Goal: Task Accomplishment & Management: Manage account settings

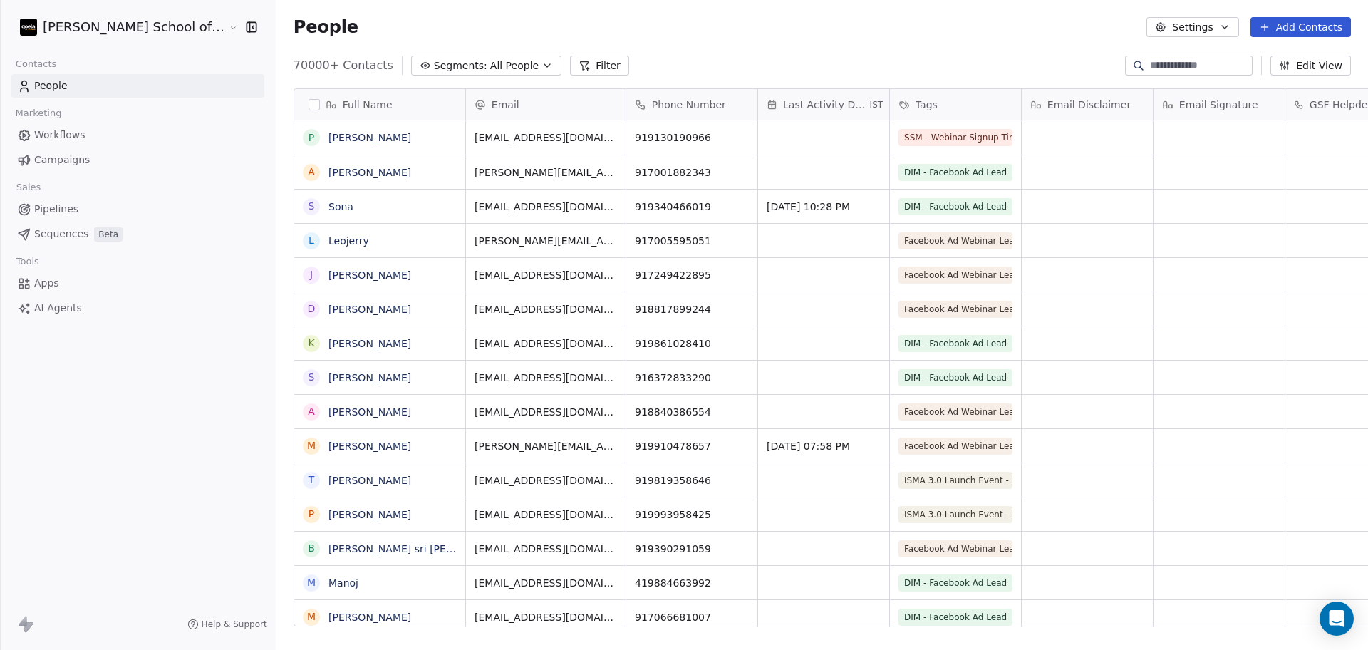
scroll to position [558, 1132]
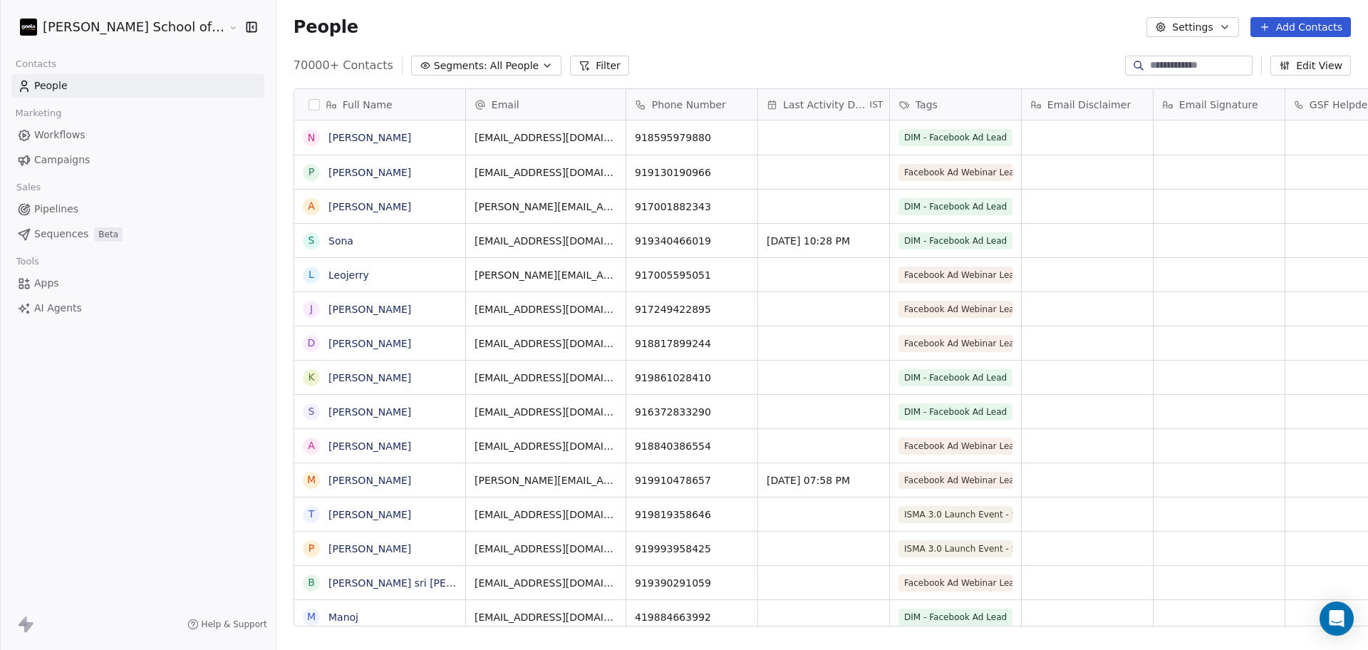
scroll to position [14, 14]
click at [1215, 21] on button "Settings" at bounding box center [1192, 27] width 92 height 20
click at [1183, 105] on div "Import" at bounding box center [1193, 103] width 67 height 23
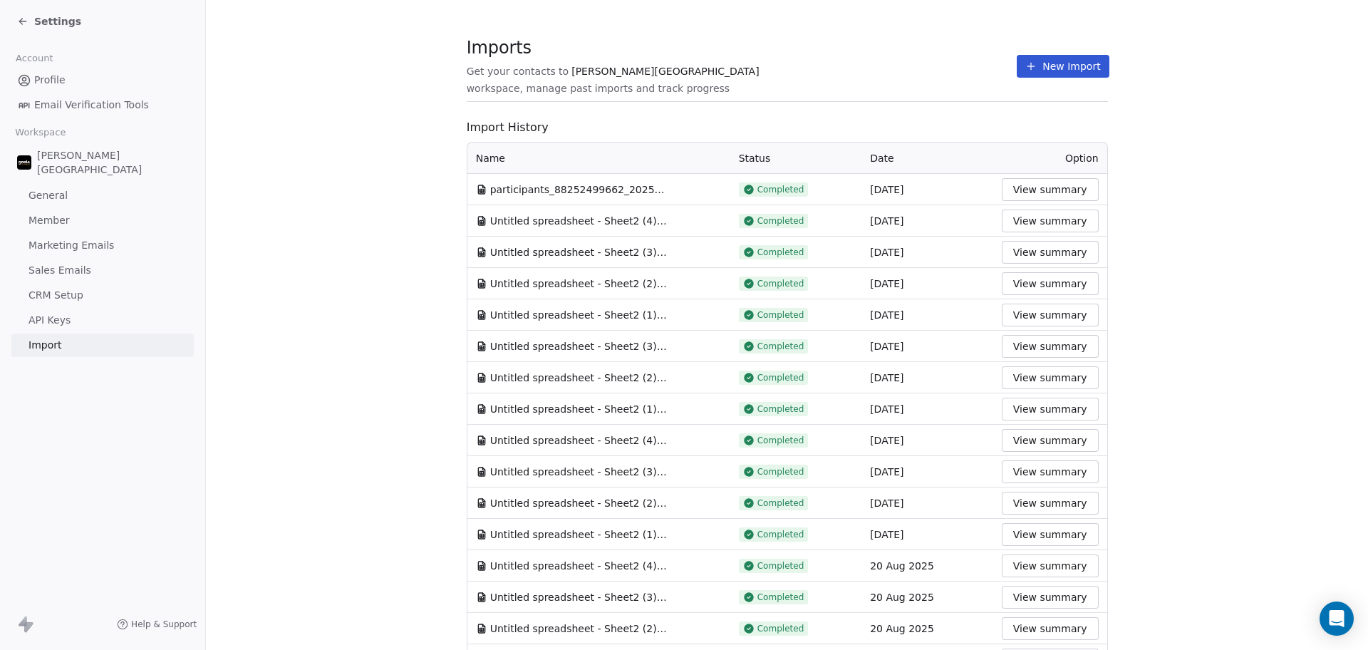
click at [1000, 66] on div "Imports Get your contacts to Goela School workspace, manage past imports and tr…" at bounding box center [787, 66] width 641 height 24
click at [1002, 68] on div "Imports Get your contacts to Goela School workspace, manage past imports and tr…" at bounding box center [787, 66] width 641 height 24
click at [1016, 68] on button "New Import" at bounding box center [1062, 66] width 92 height 23
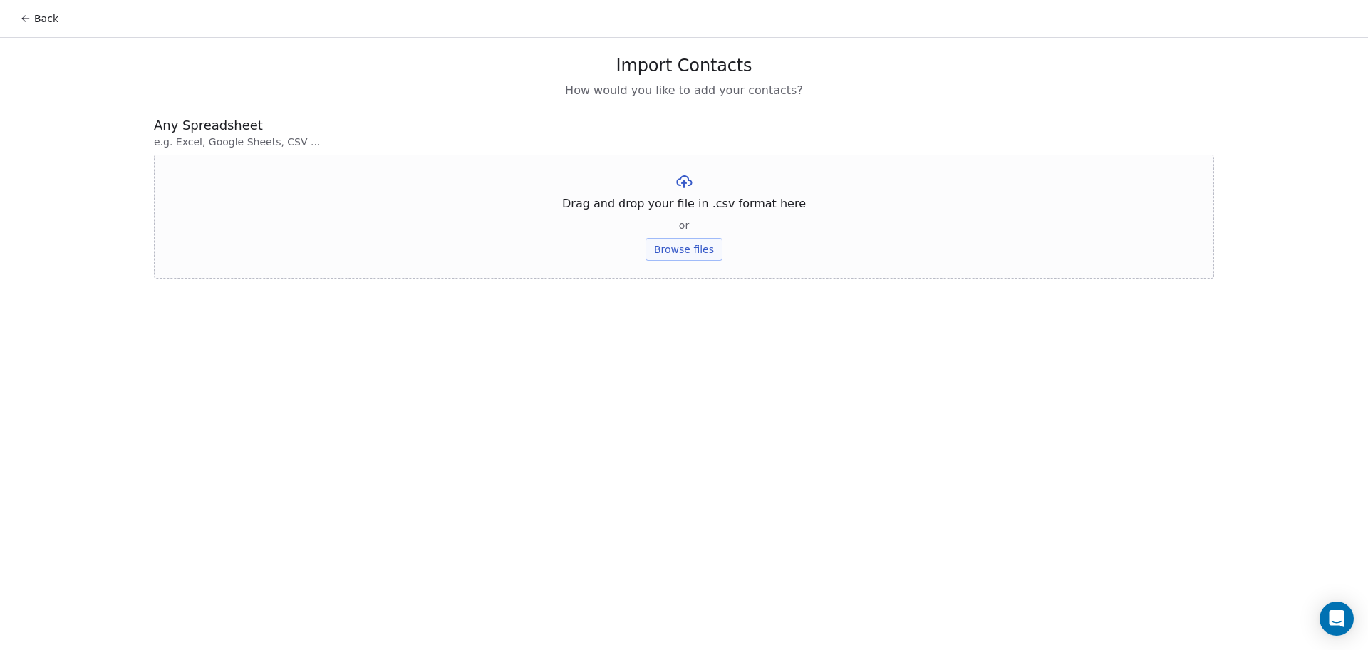
click at [690, 247] on button "Browse files" at bounding box center [683, 249] width 77 height 23
click at [701, 208] on button "Upload" at bounding box center [683, 209] width 52 height 23
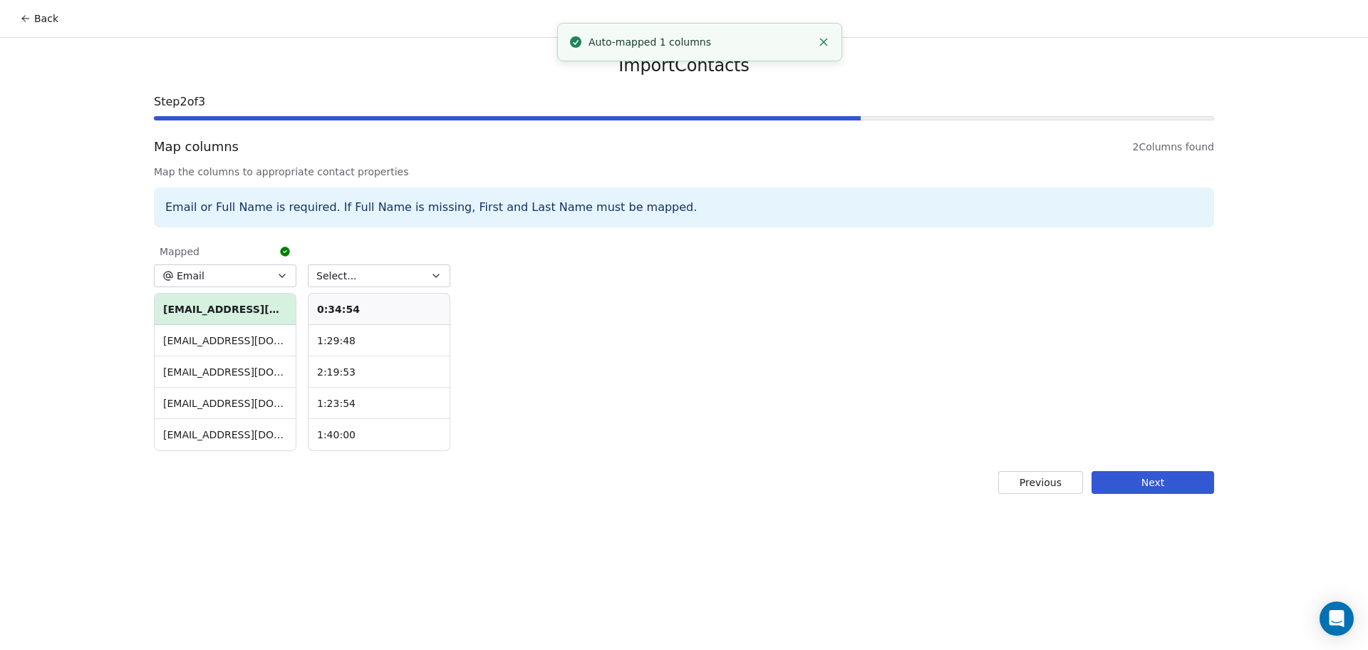
click at [352, 274] on button "Select..." at bounding box center [379, 275] width 142 height 23
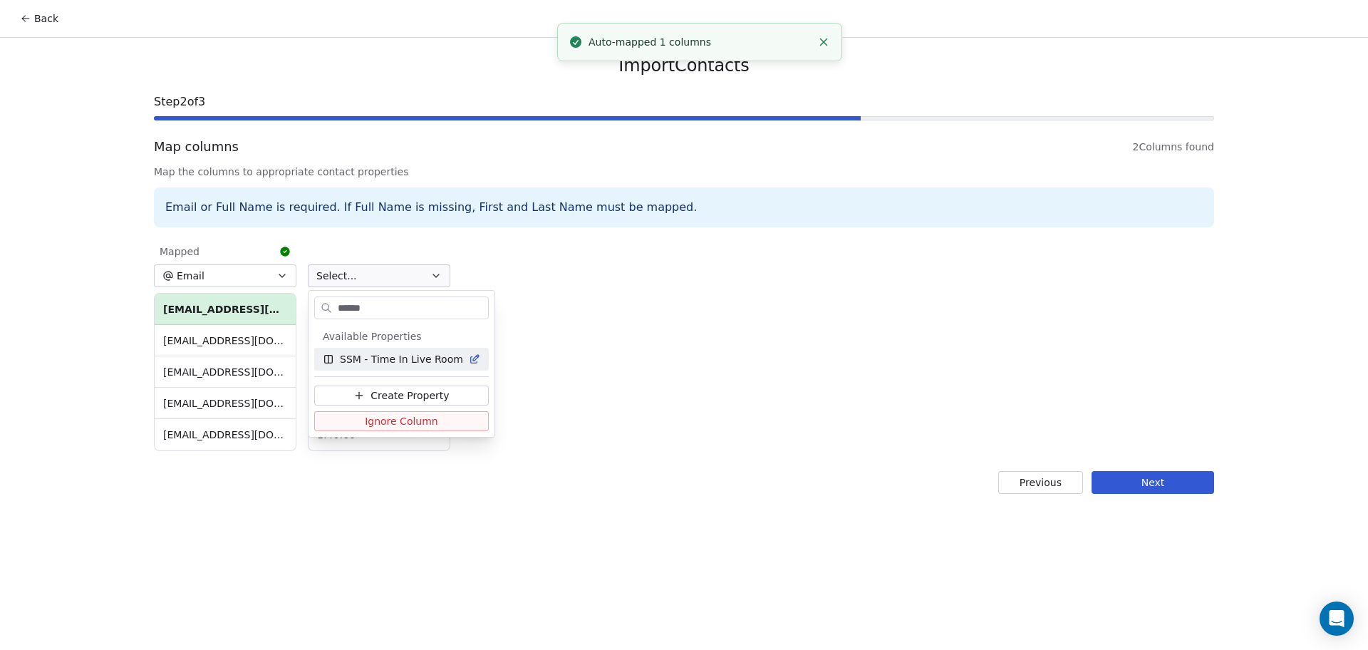
type input "*******"
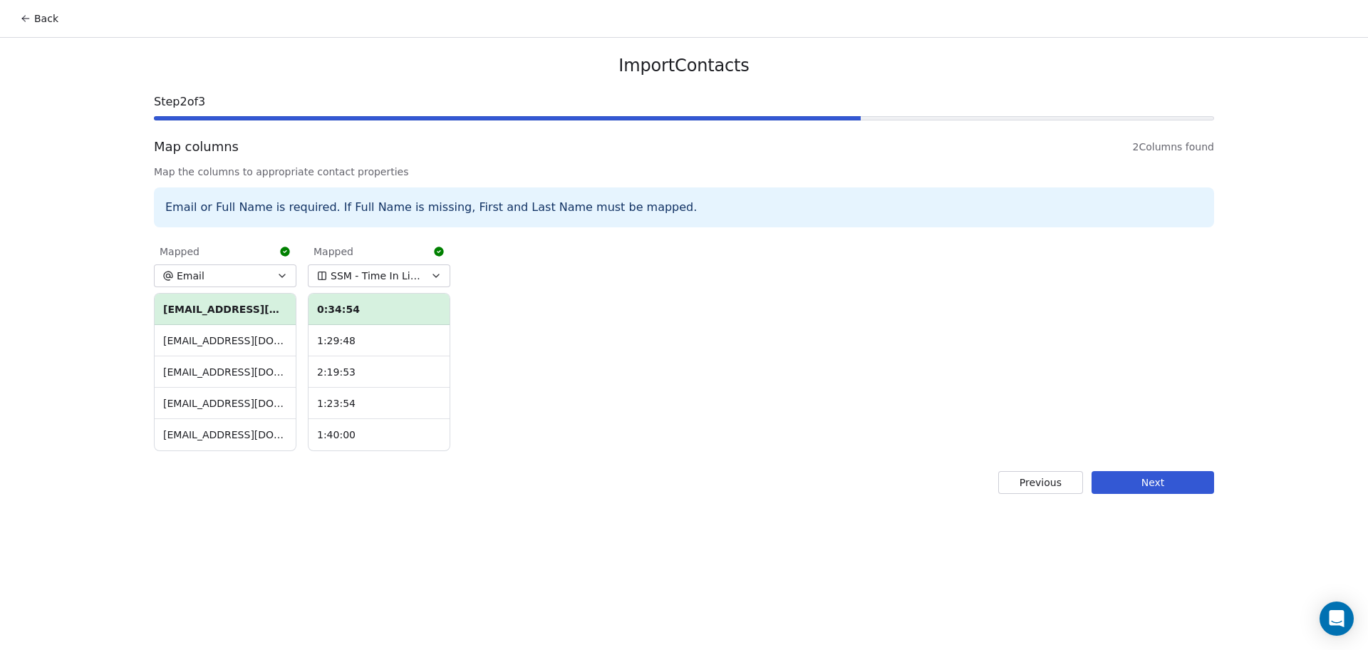
click at [1192, 482] on button "Next" at bounding box center [1152, 482] width 123 height 23
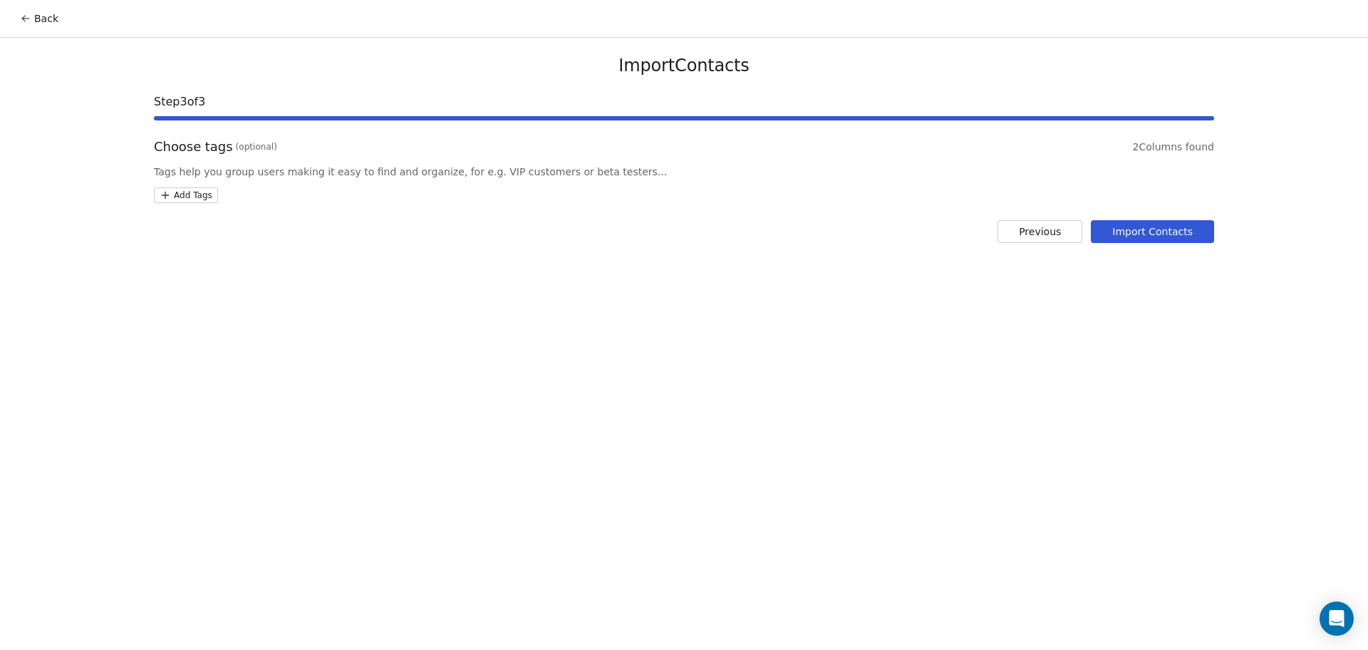
click at [195, 194] on html "Back Import Contacts Step 3 of 3 Choose tags (optional) 2 Columns found Tags he…" at bounding box center [684, 325] width 1368 height 650
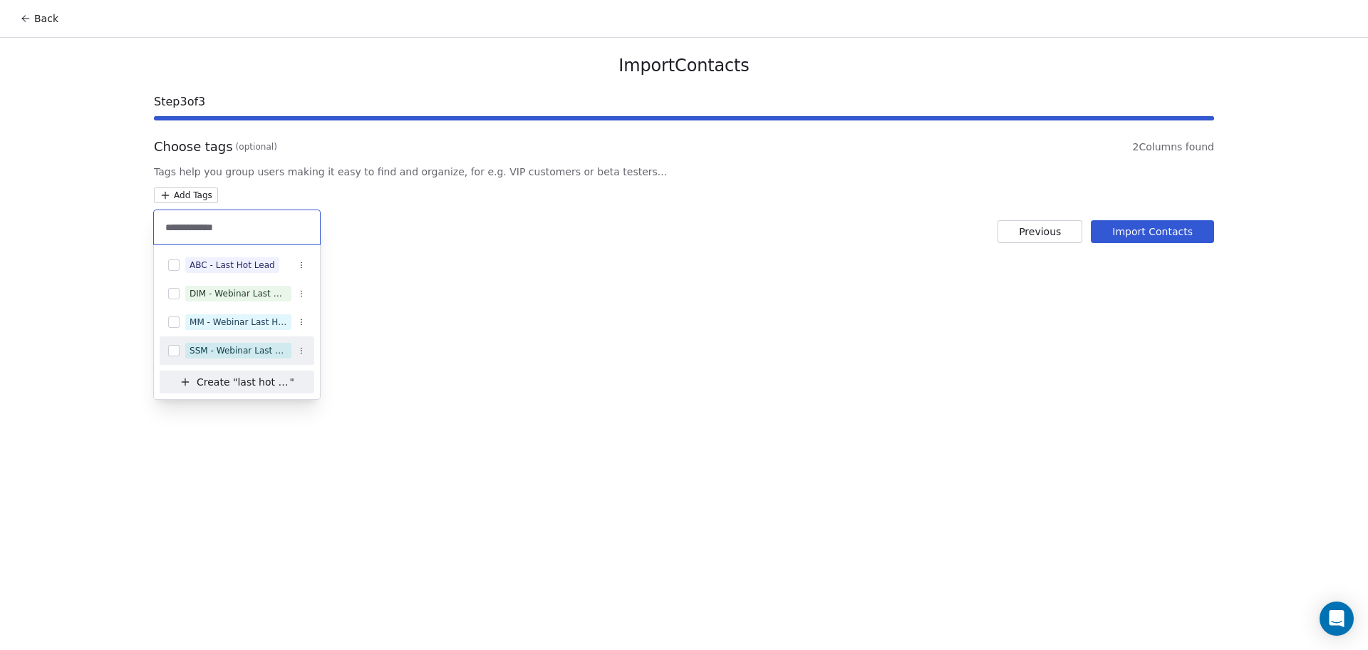
type input "**********"
click at [227, 344] on div "SSM - Webinar Last Hot Lead" at bounding box center [238, 350] width 98 height 13
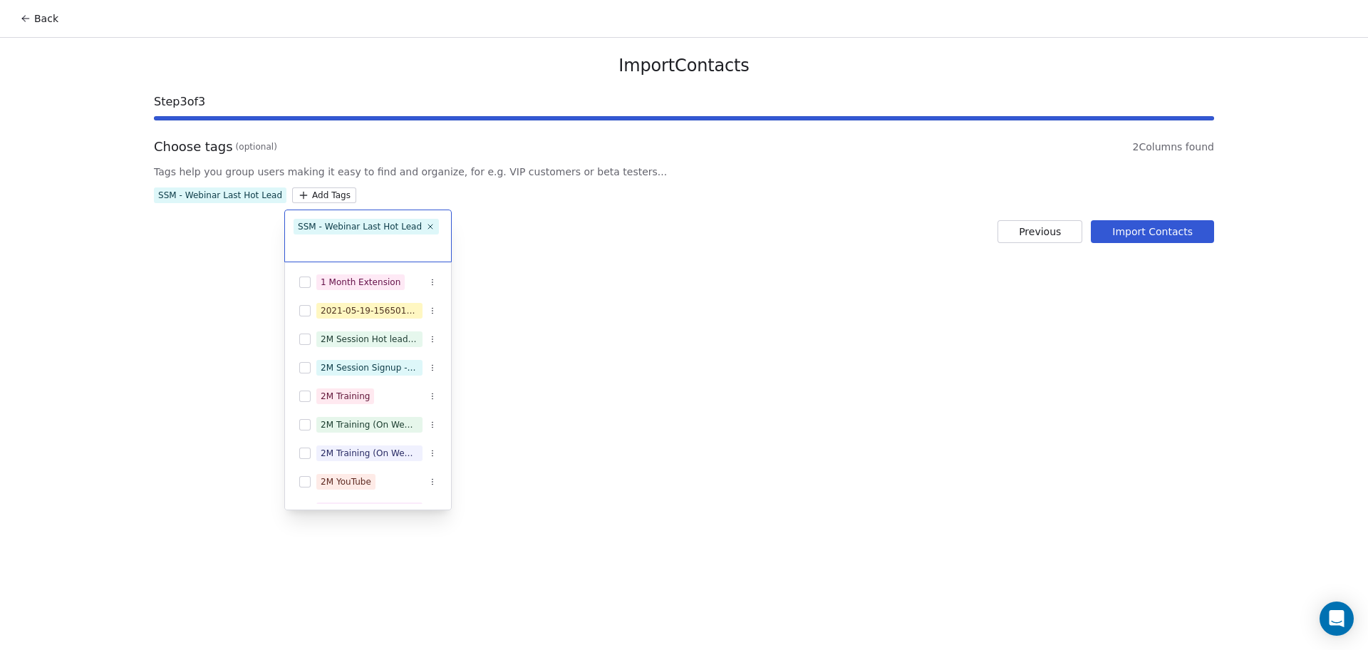
click at [1146, 233] on html "Back Import Contacts Step 3 of 3 Choose tags (optional) 2 Columns found Tags he…" at bounding box center [684, 325] width 1368 height 650
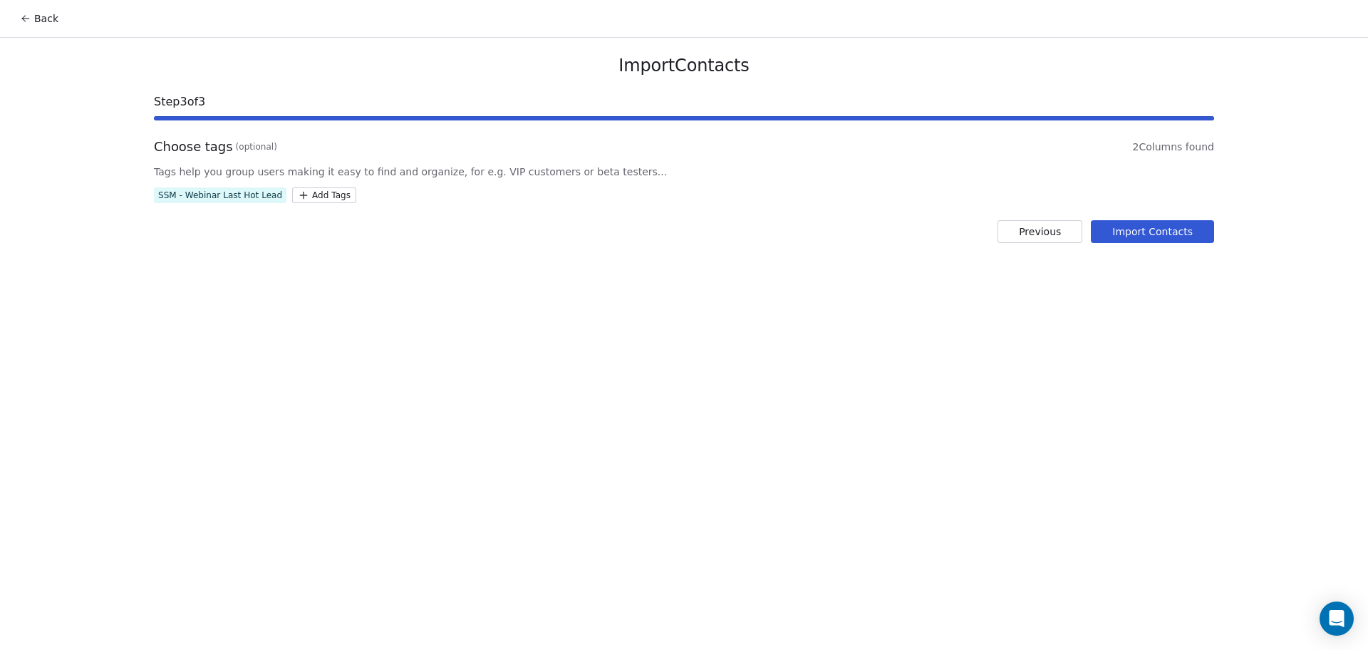
click at [1146, 235] on button "Import Contacts" at bounding box center [1152, 231] width 123 height 23
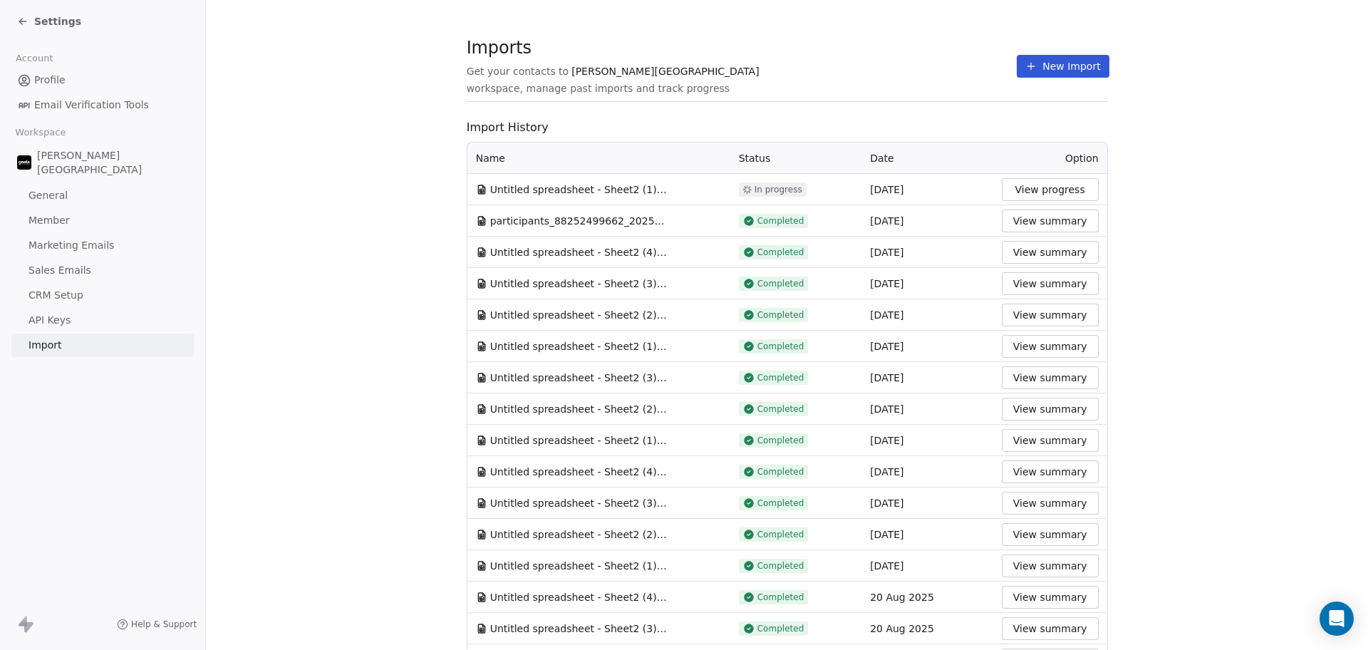
click at [942, 70] on div "Imports Get your contacts to Goela School workspace, manage past imports and tr…" at bounding box center [787, 66] width 641 height 24
click at [1024, 71] on button "New Import" at bounding box center [1062, 66] width 92 height 23
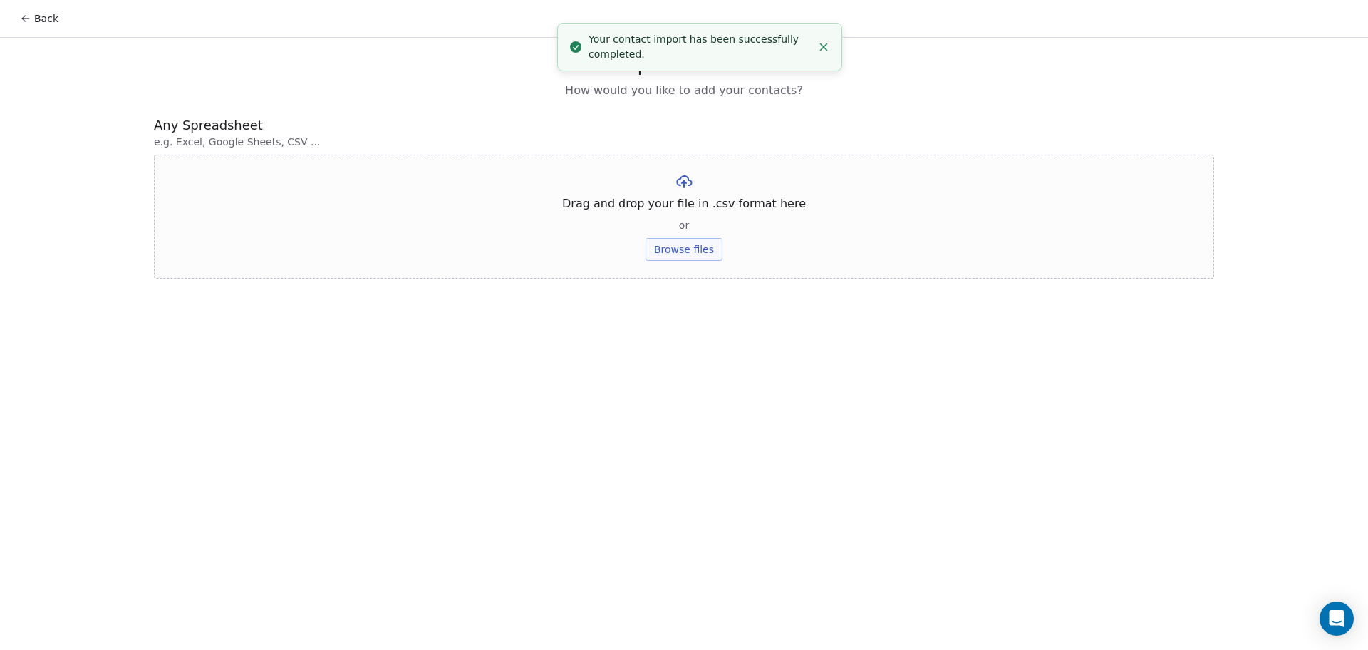
click at [671, 239] on button "Browse files" at bounding box center [683, 249] width 77 height 23
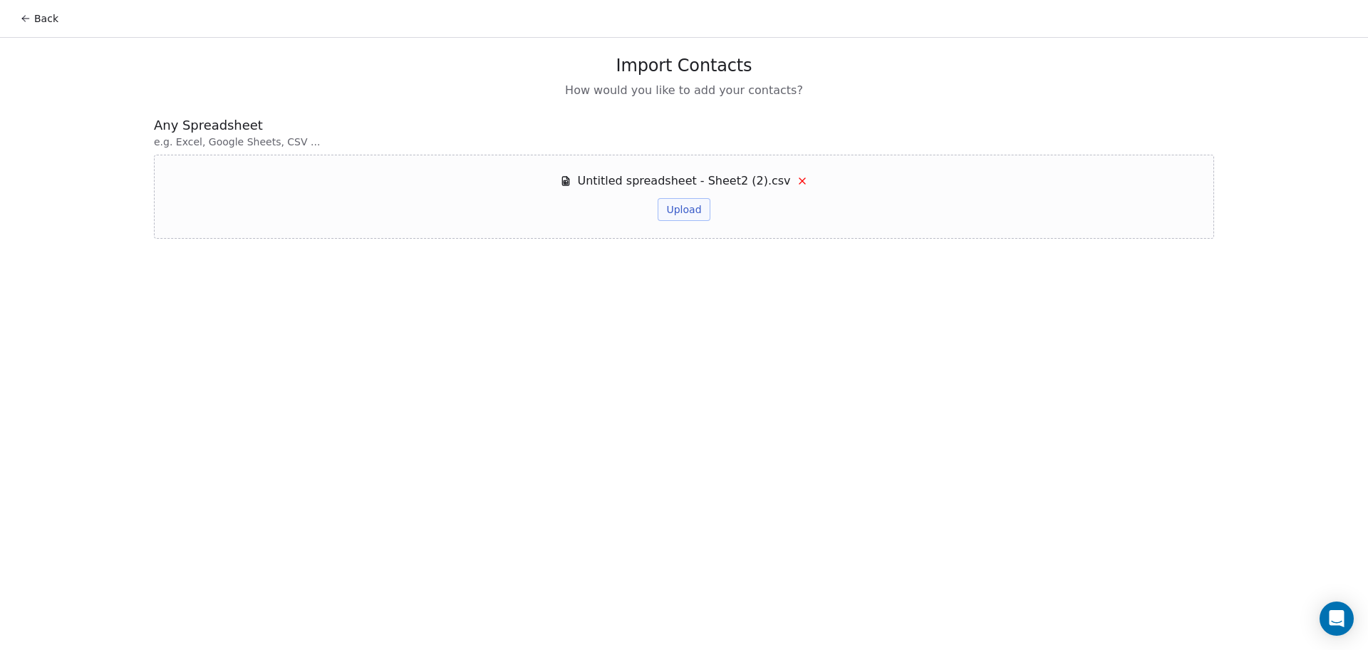
click at [688, 204] on button "Upload" at bounding box center [683, 209] width 52 height 23
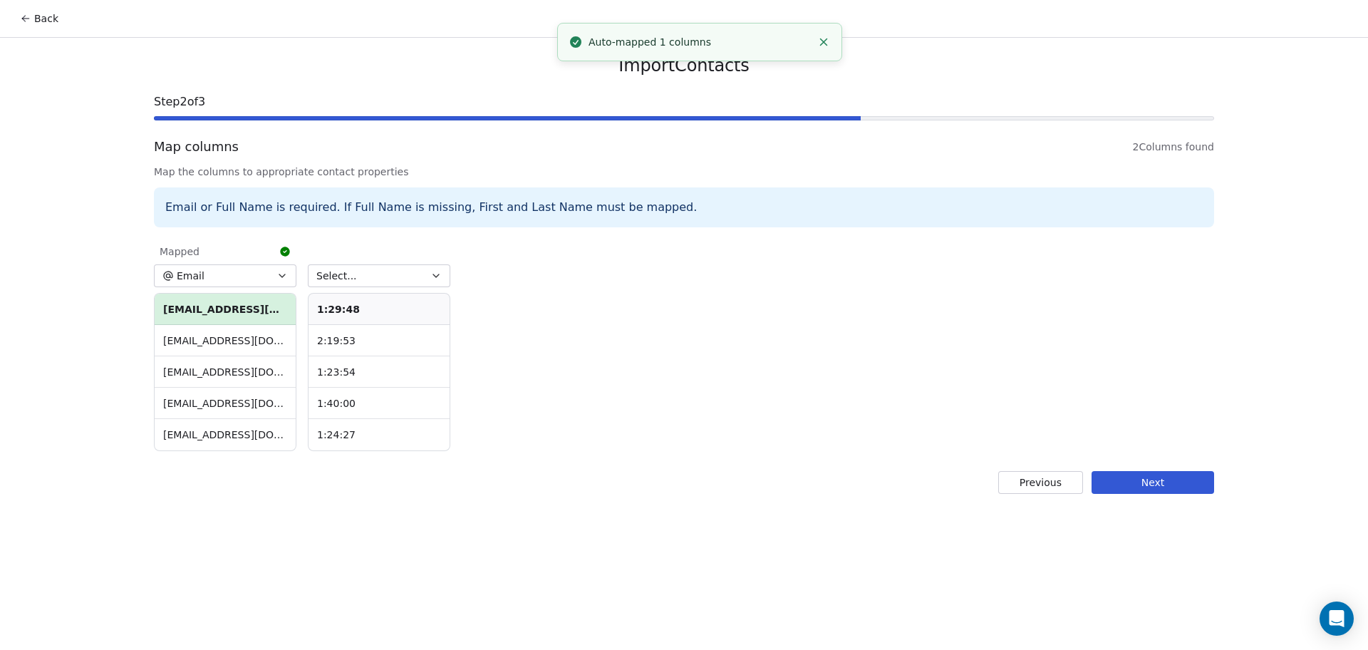
click at [383, 279] on button "Select..." at bounding box center [379, 275] width 142 height 23
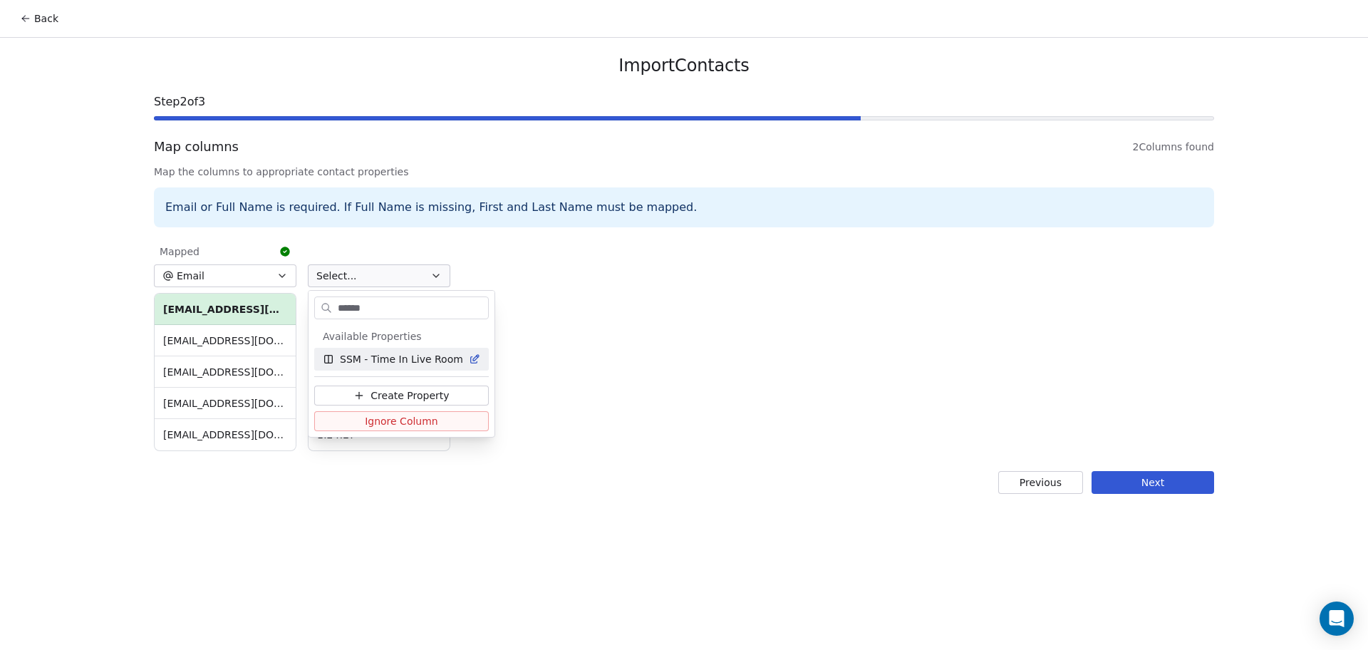
type input "******"
click at [430, 365] on span "SSM - Time In Live Room" at bounding box center [401, 359] width 123 height 14
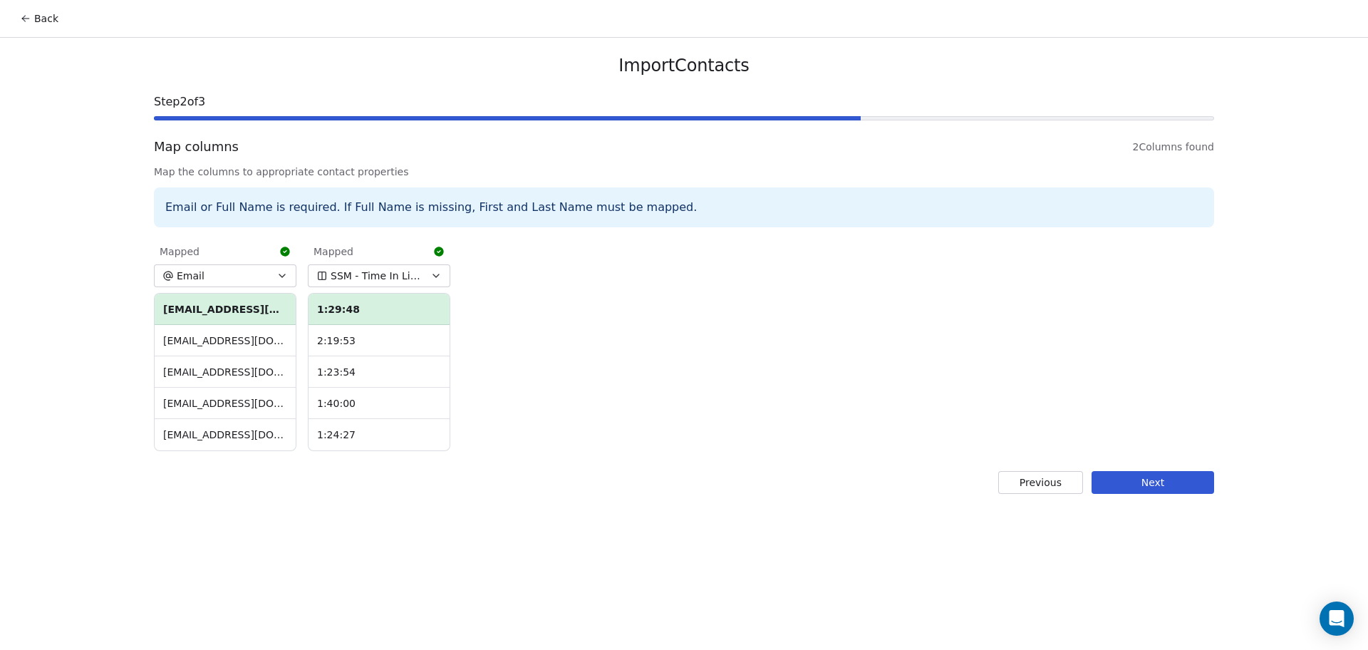
click at [1172, 488] on button "Next" at bounding box center [1152, 482] width 123 height 23
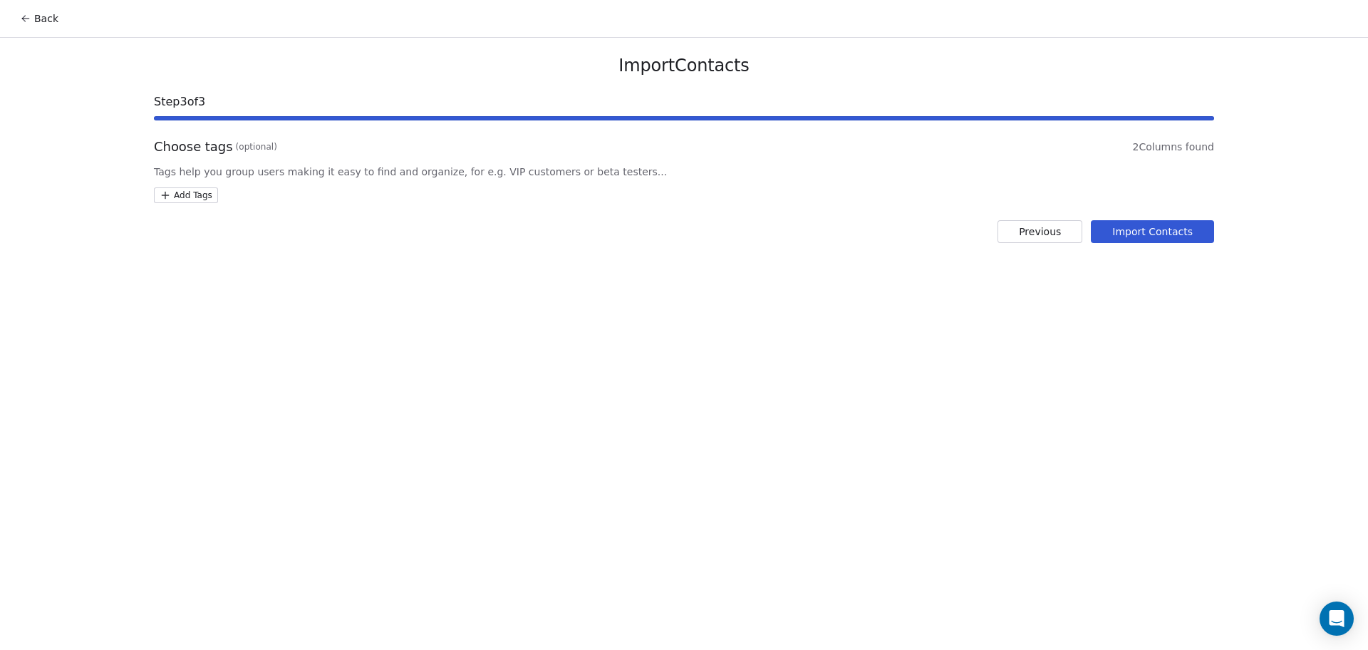
click at [210, 192] on html "Back Import Contacts Step 3 of 3 Choose tags (optional) 2 Columns found Tags he…" at bounding box center [684, 325] width 1368 height 650
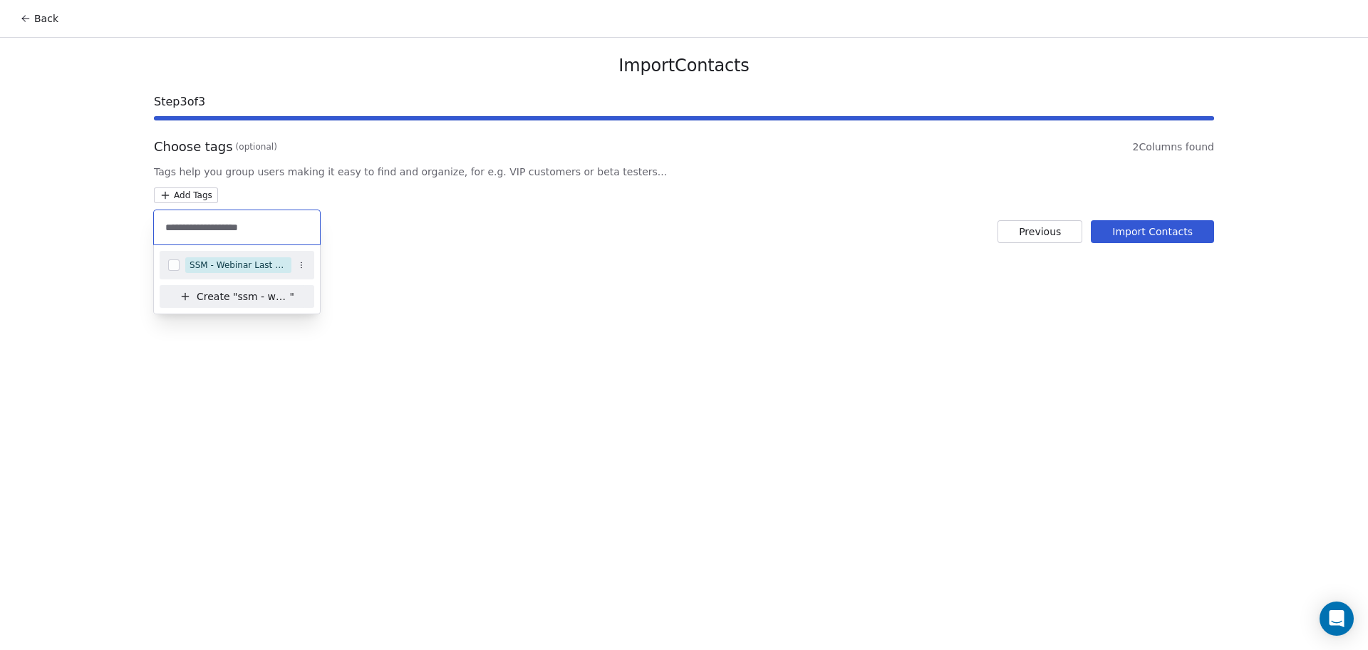
type input "**********"
click at [251, 266] on div "SSM - Webinar Last Hot Lead" at bounding box center [238, 265] width 98 height 13
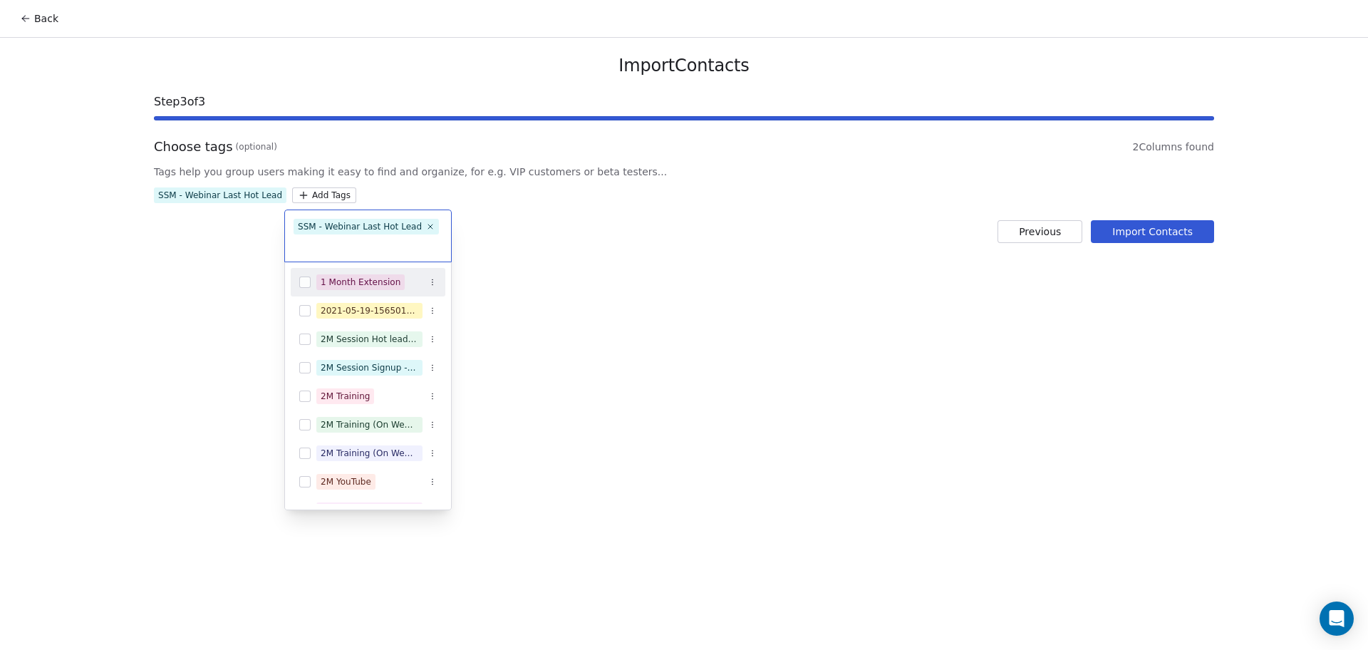
click at [1170, 225] on html "Back Import Contacts Step 3 of 3 Choose tags (optional) 2 Columns found Tags he…" at bounding box center [684, 325] width 1368 height 650
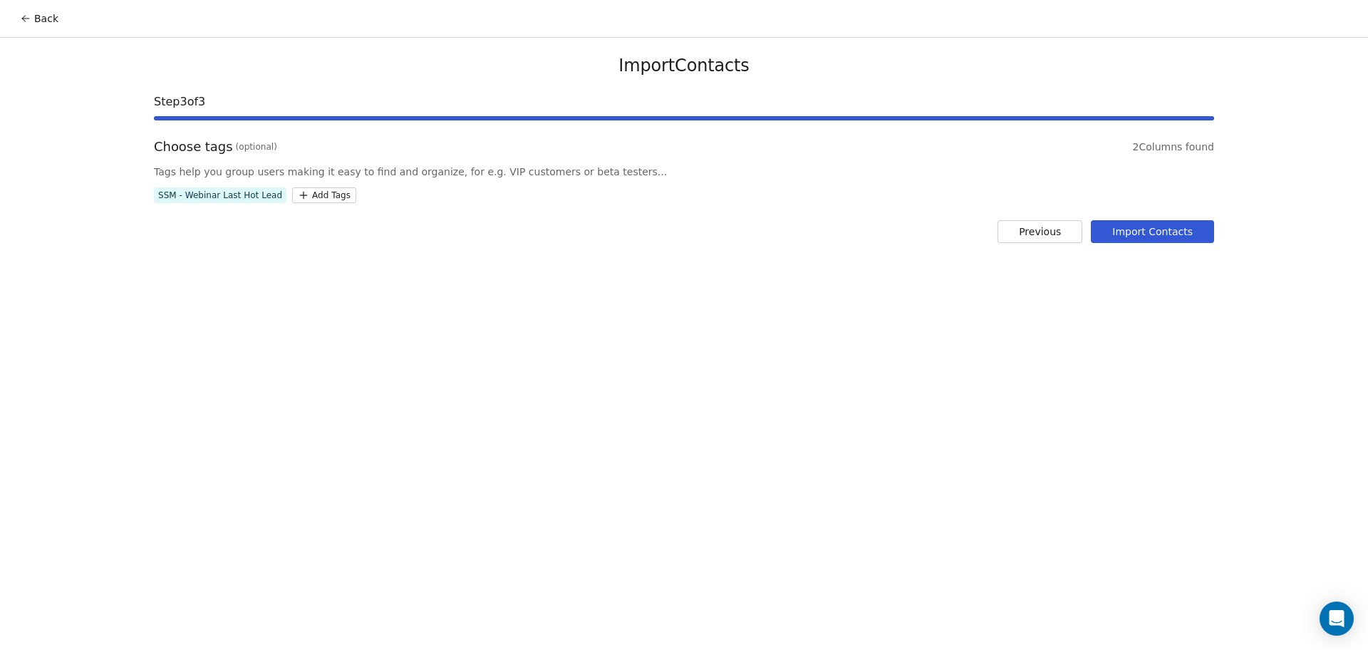
click at [1162, 231] on button "Import Contacts" at bounding box center [1152, 231] width 123 height 23
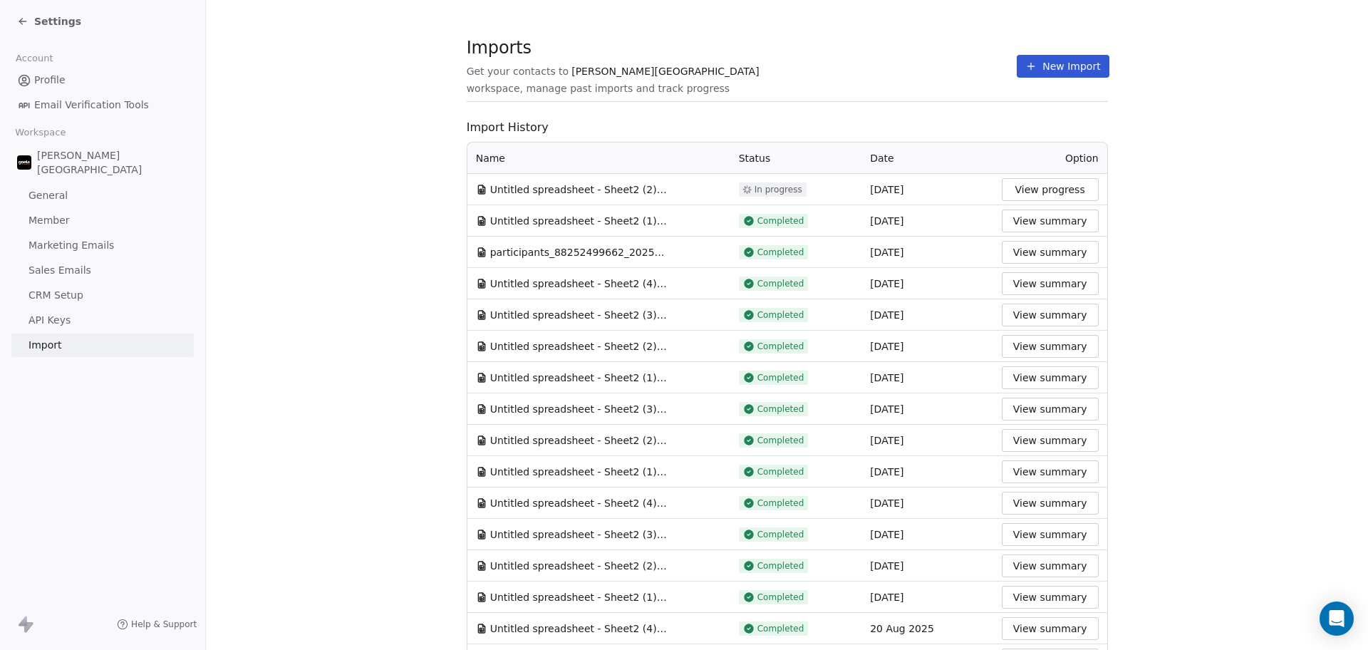
click at [1049, 61] on button "New Import" at bounding box center [1062, 66] width 92 height 23
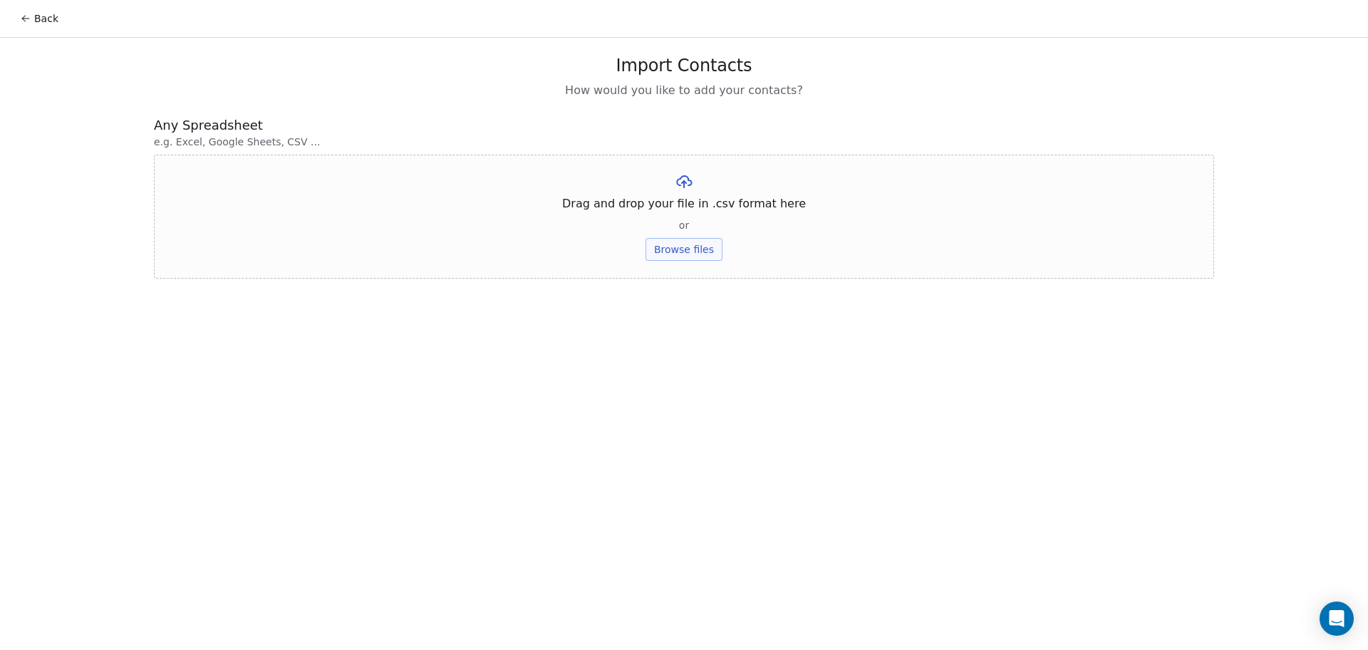
click at [695, 241] on button "Browse files" at bounding box center [683, 249] width 77 height 23
click at [686, 212] on button "Upload" at bounding box center [683, 209] width 52 height 23
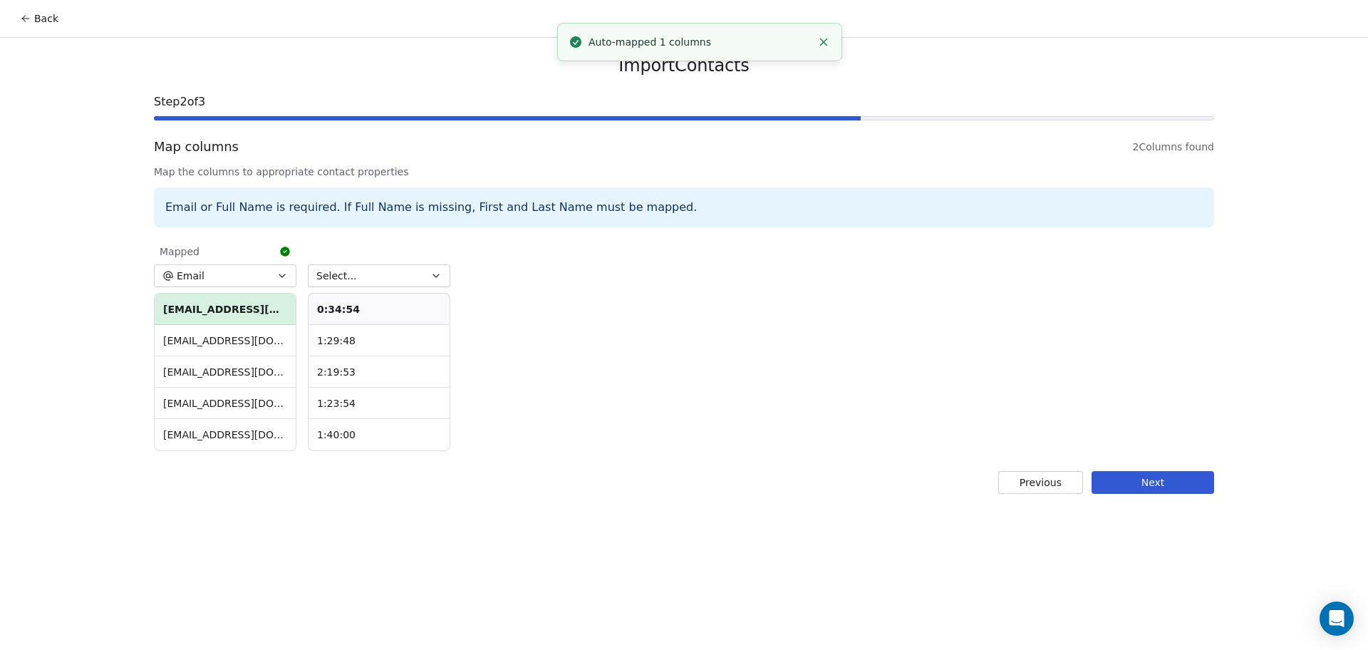
click at [365, 272] on button "Select..." at bounding box center [379, 275] width 142 height 23
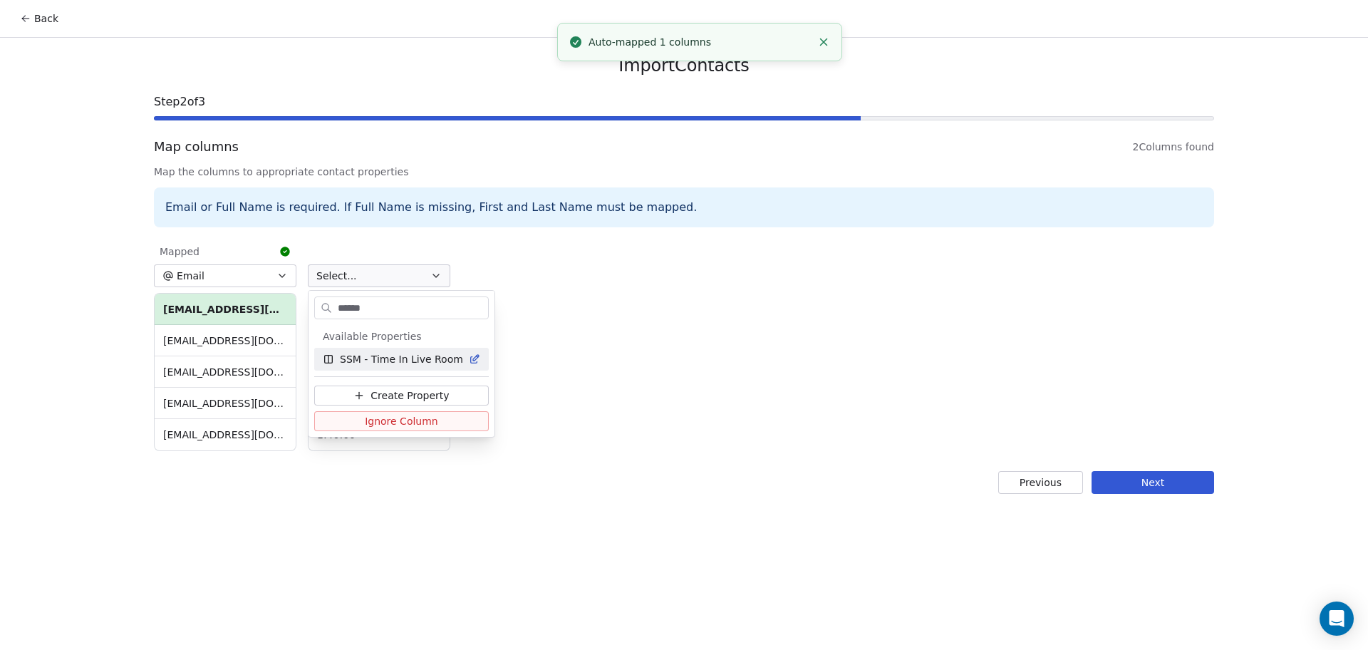
type input "*******"
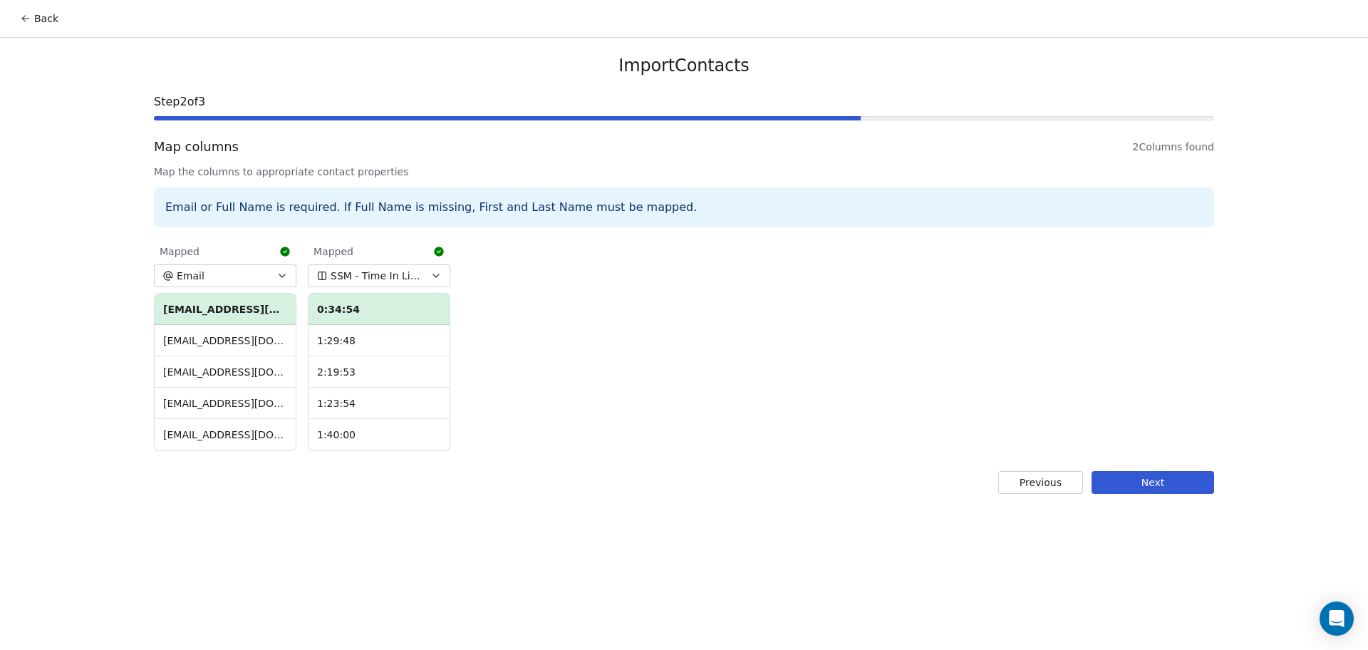
click at [1180, 490] on button "Next" at bounding box center [1152, 482] width 123 height 23
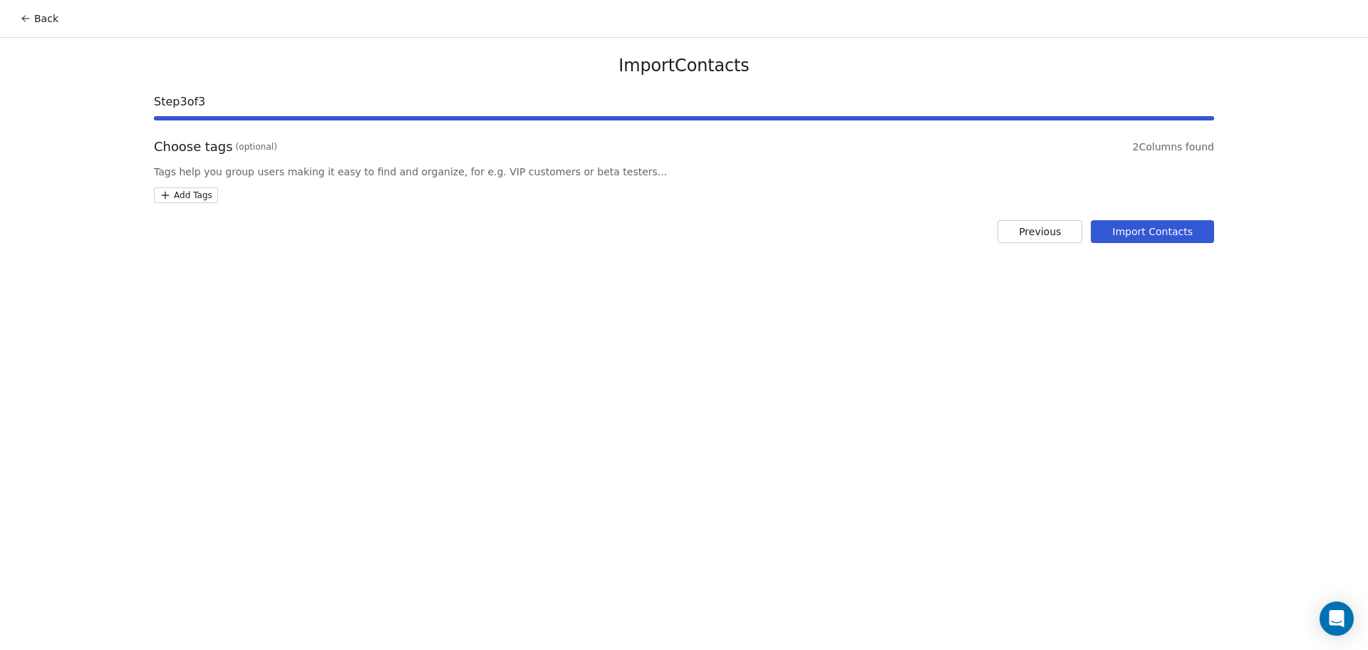
click at [203, 192] on html "Back Import Contacts Step 3 of 3 Choose tags (optional) 2 Columns found Tags he…" at bounding box center [684, 325] width 1368 height 650
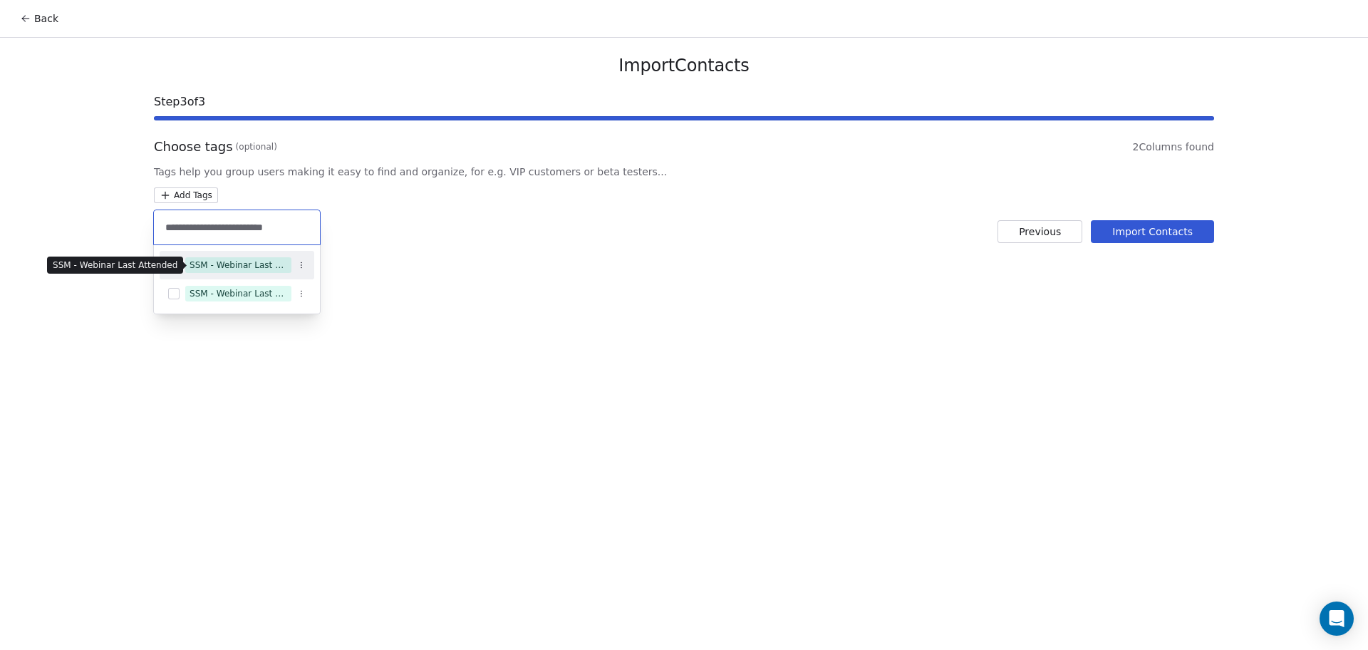
type input "**********"
click at [229, 264] on div "SSM - Webinar Last Attended" at bounding box center [238, 265] width 98 height 13
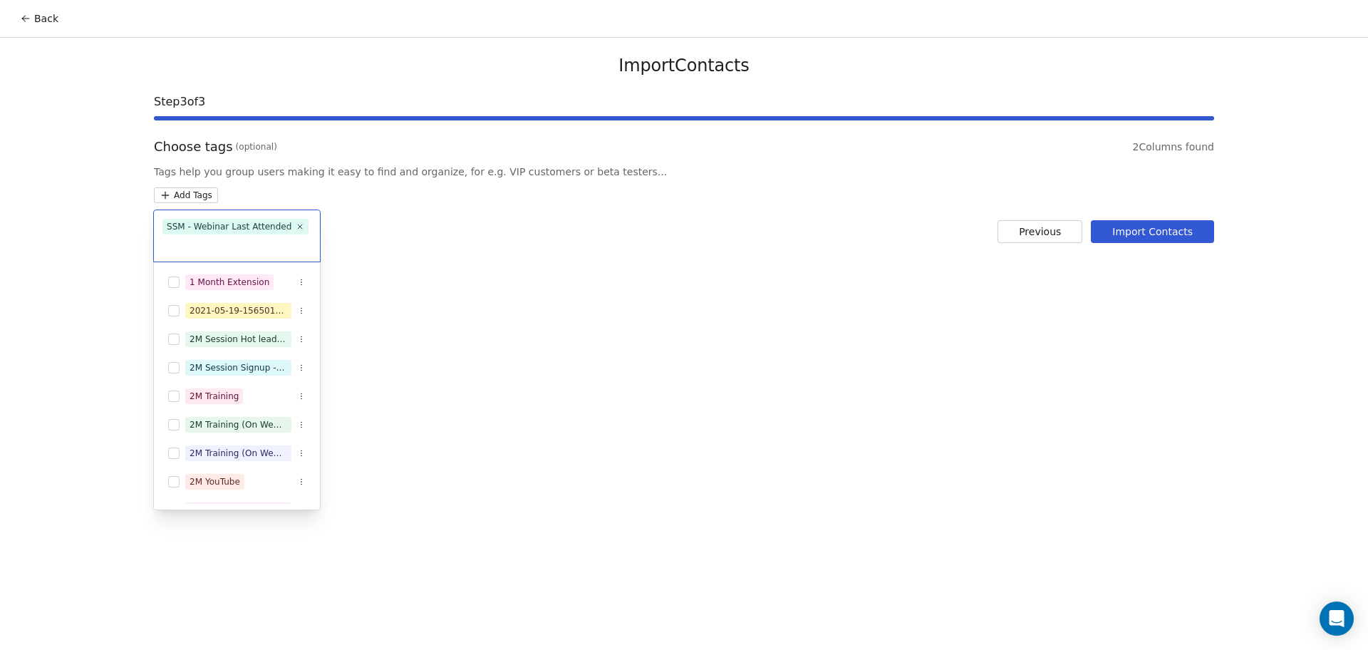
click at [683, 281] on html "Back Import Contacts Step 3 of 3 Choose tags (optional) 2 Columns found Tags he…" at bounding box center [684, 325] width 1368 height 650
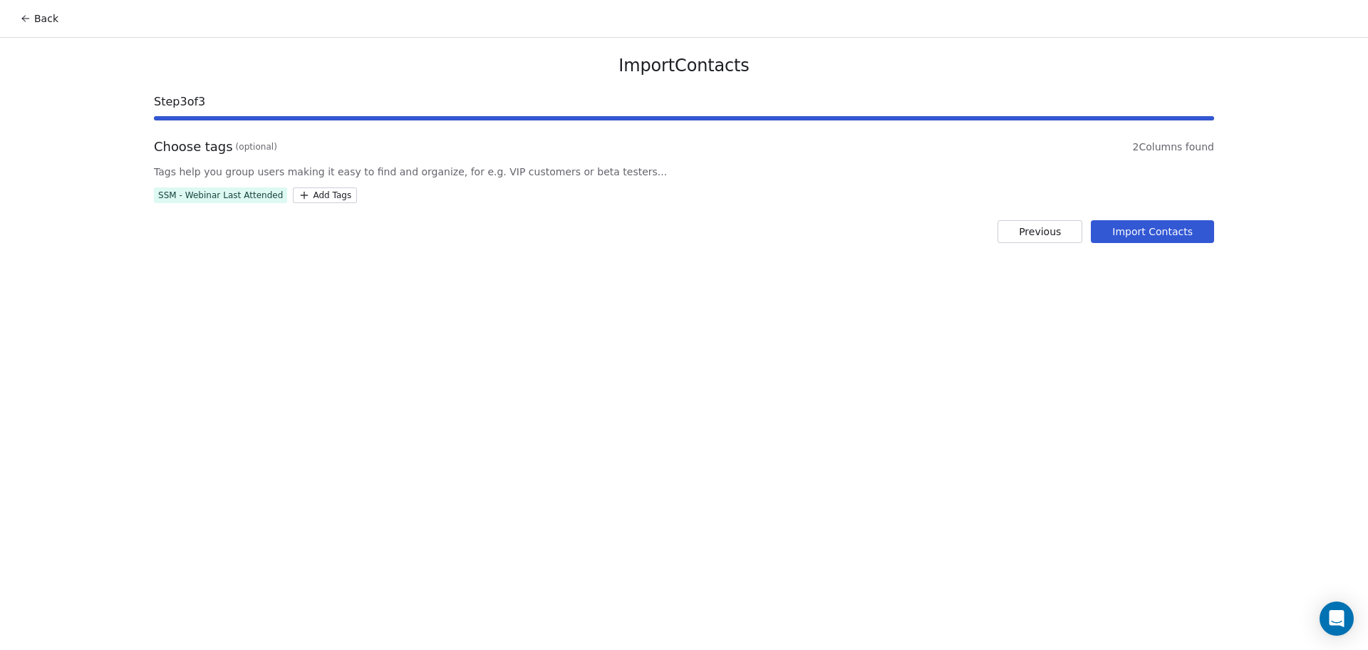
click at [1143, 243] on div "Import Contacts Step 3 of 3 Choose tags (optional) 2 Columns found Tags help yo…" at bounding box center [684, 149] width 1094 height 222
click at [1143, 238] on button "Import Contacts" at bounding box center [1152, 231] width 123 height 23
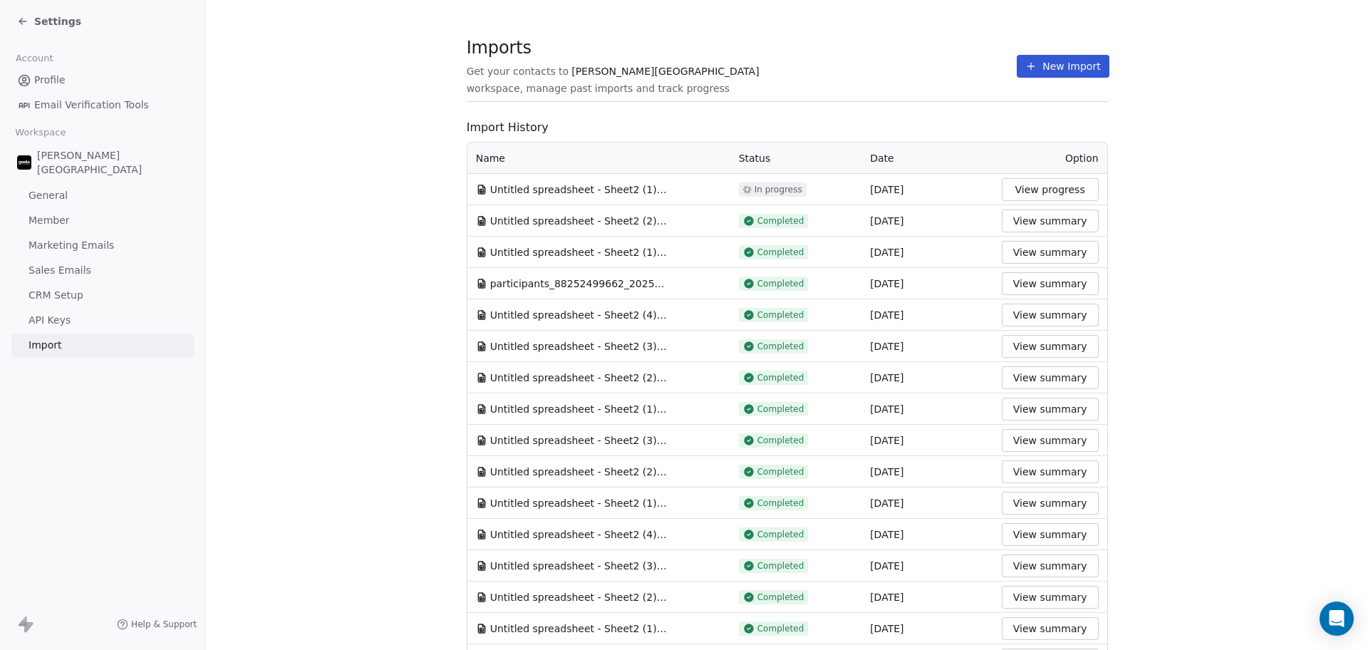
click at [1042, 63] on button "New Import" at bounding box center [1062, 66] width 92 height 23
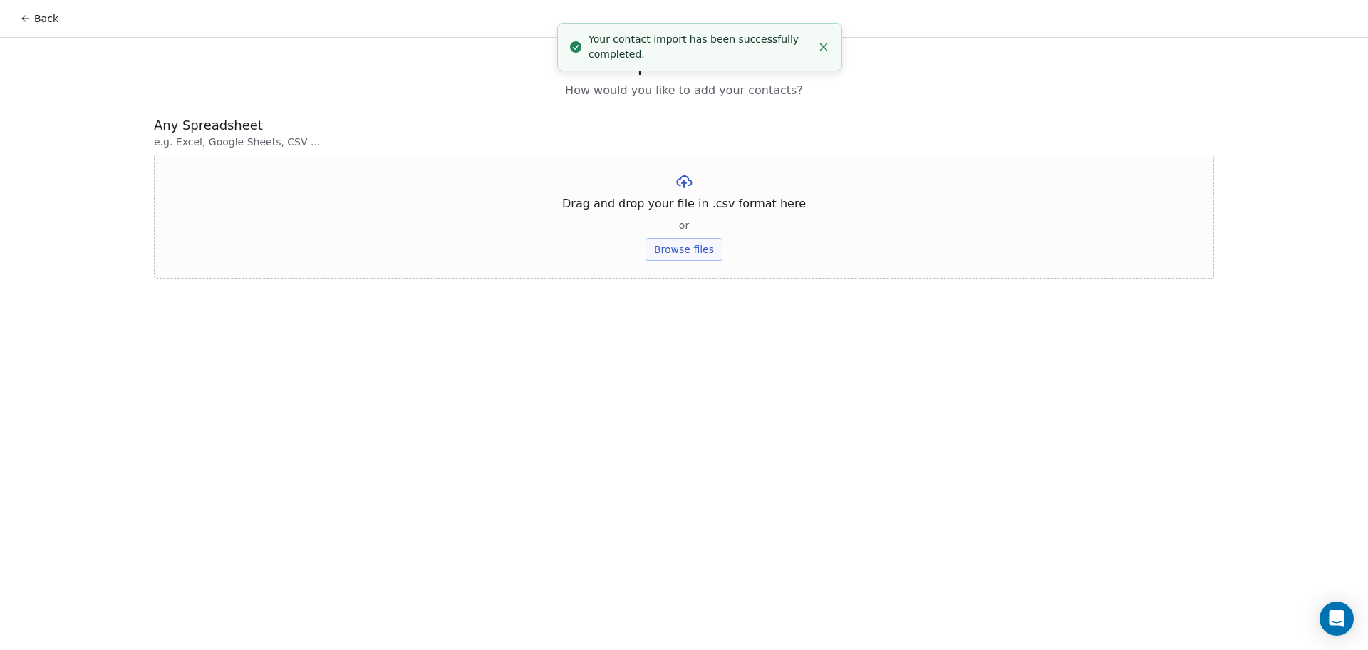
click at [682, 241] on button "Browse files" at bounding box center [683, 249] width 77 height 23
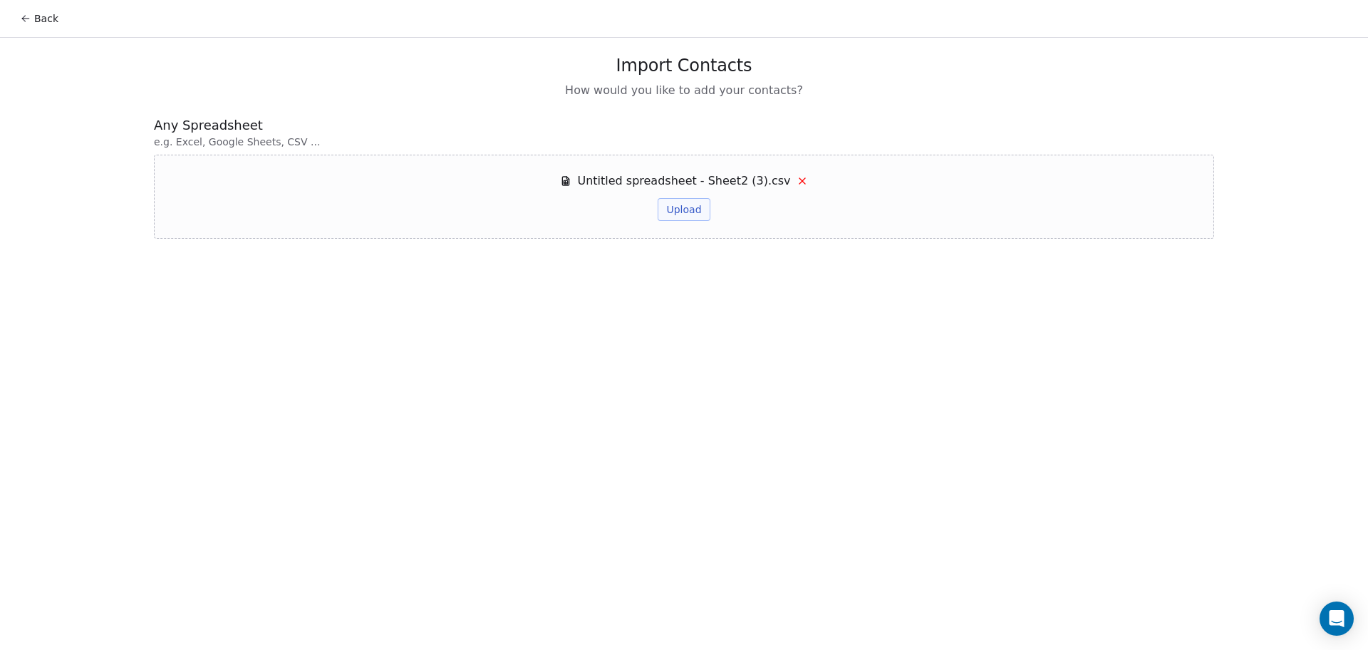
click at [681, 207] on button "Upload" at bounding box center [683, 209] width 52 height 23
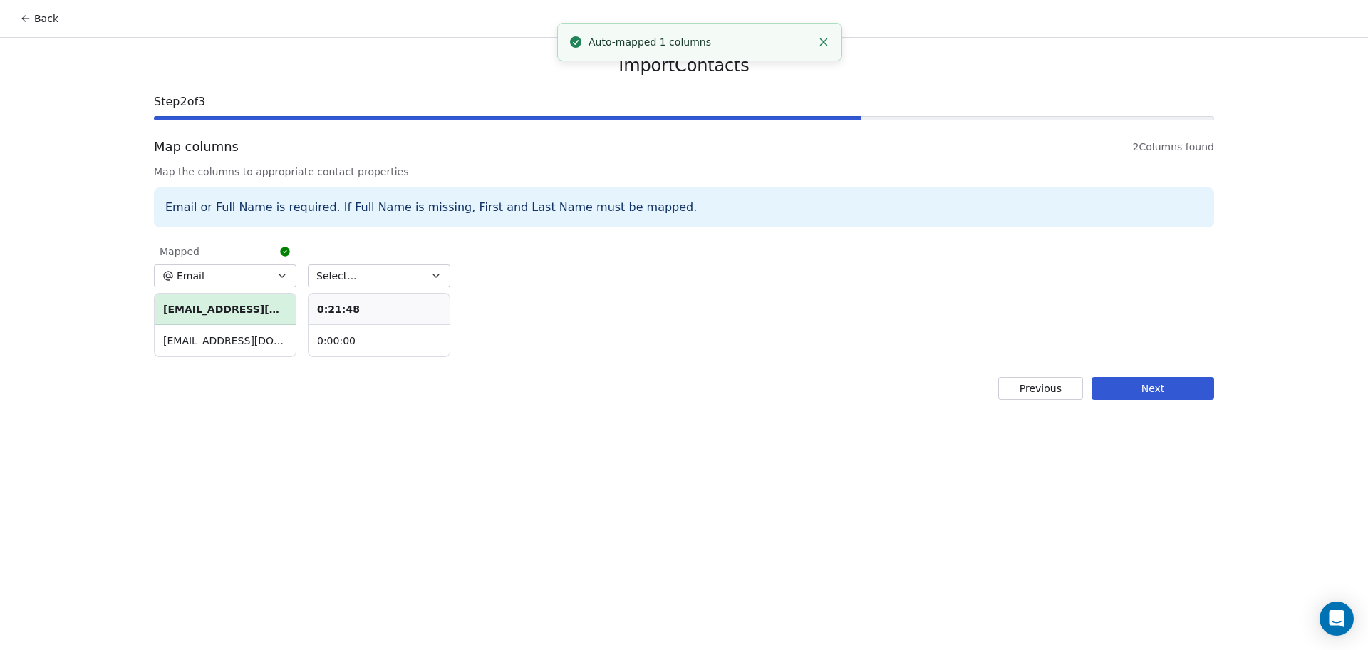
click at [360, 283] on button "Select..." at bounding box center [379, 275] width 142 height 23
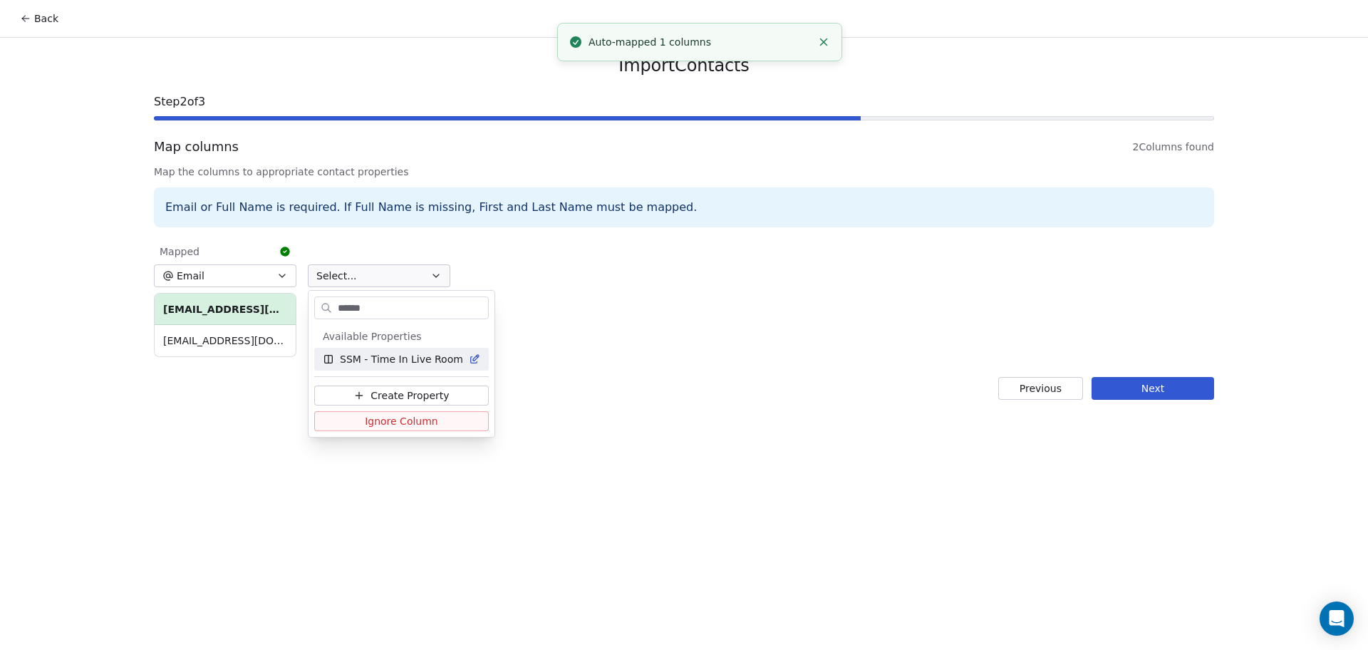
type input "*******"
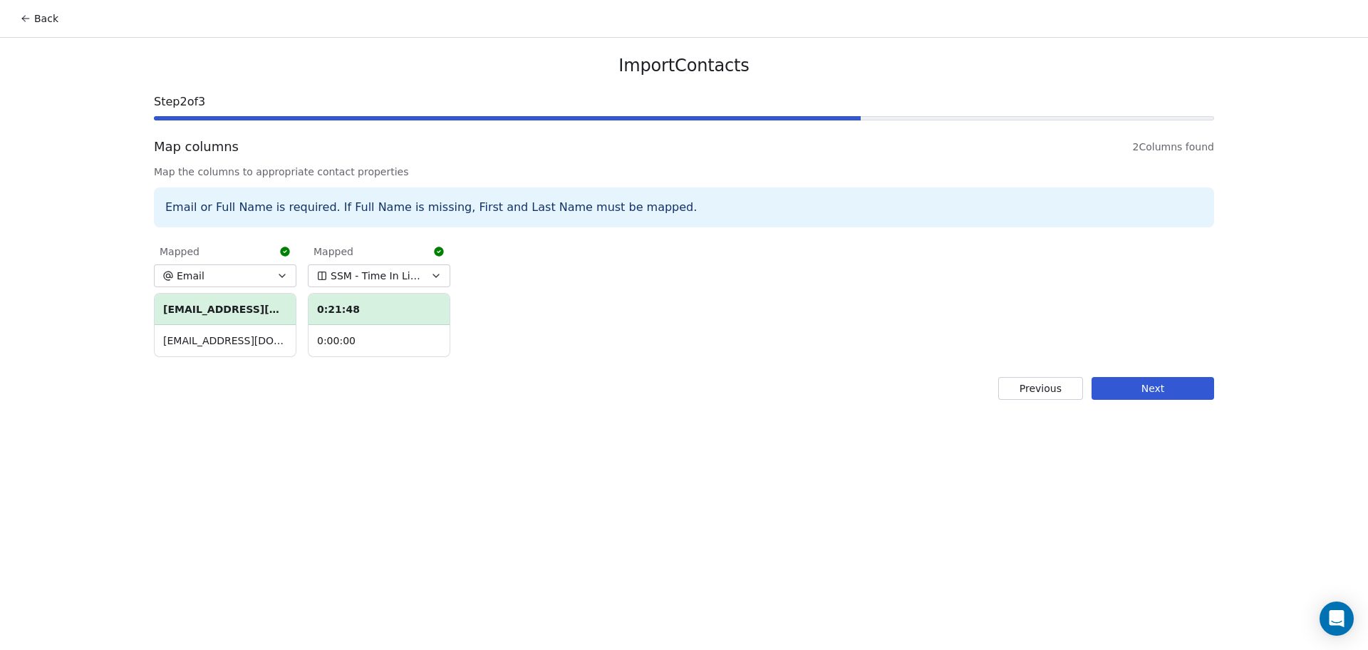
click at [1190, 386] on button "Next" at bounding box center [1152, 388] width 123 height 23
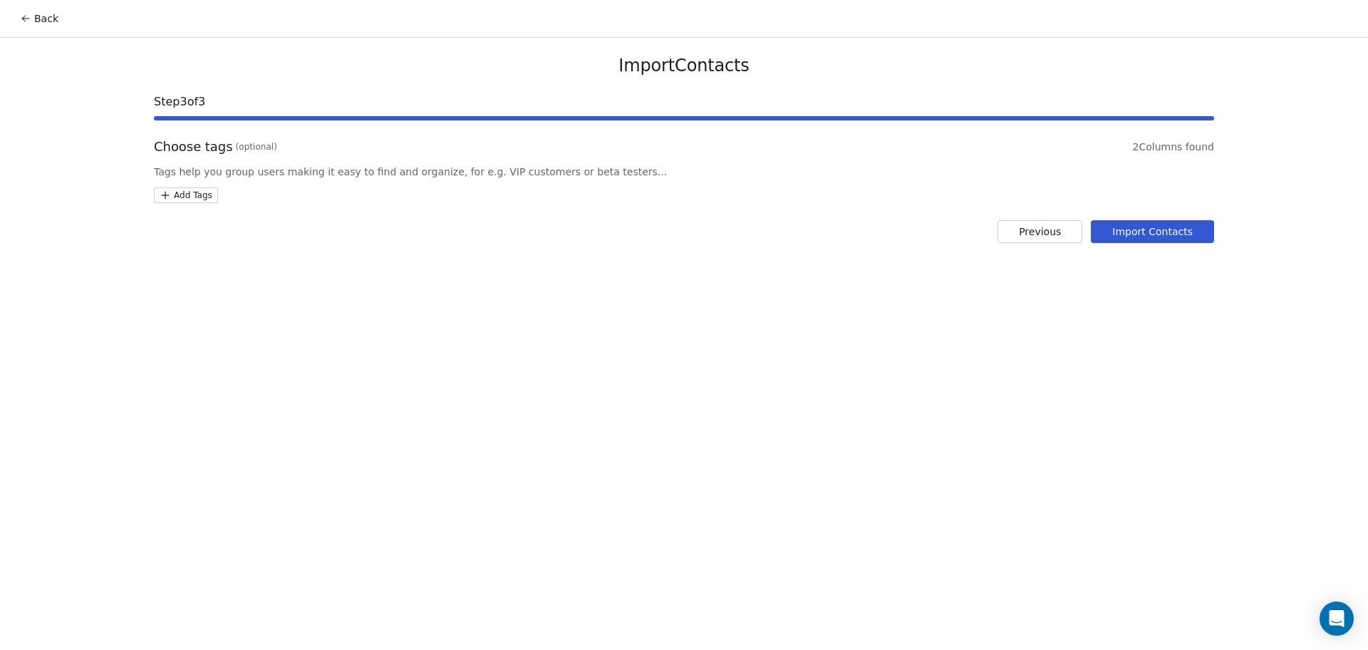
click at [199, 189] on html "Back Import Contacts Step 3 of 3 Choose tags (optional) 2 Columns found Tags he…" at bounding box center [684, 325] width 1368 height 650
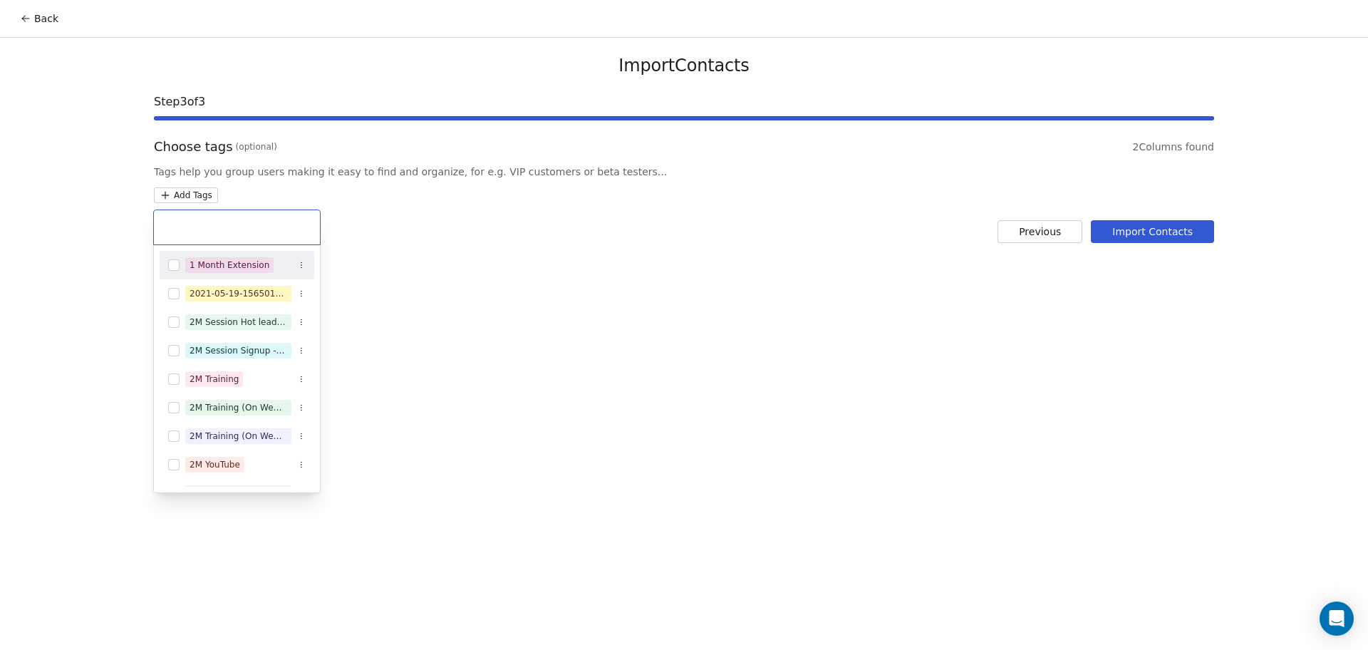
click at [196, 234] on input "text" at bounding box center [236, 227] width 149 height 16
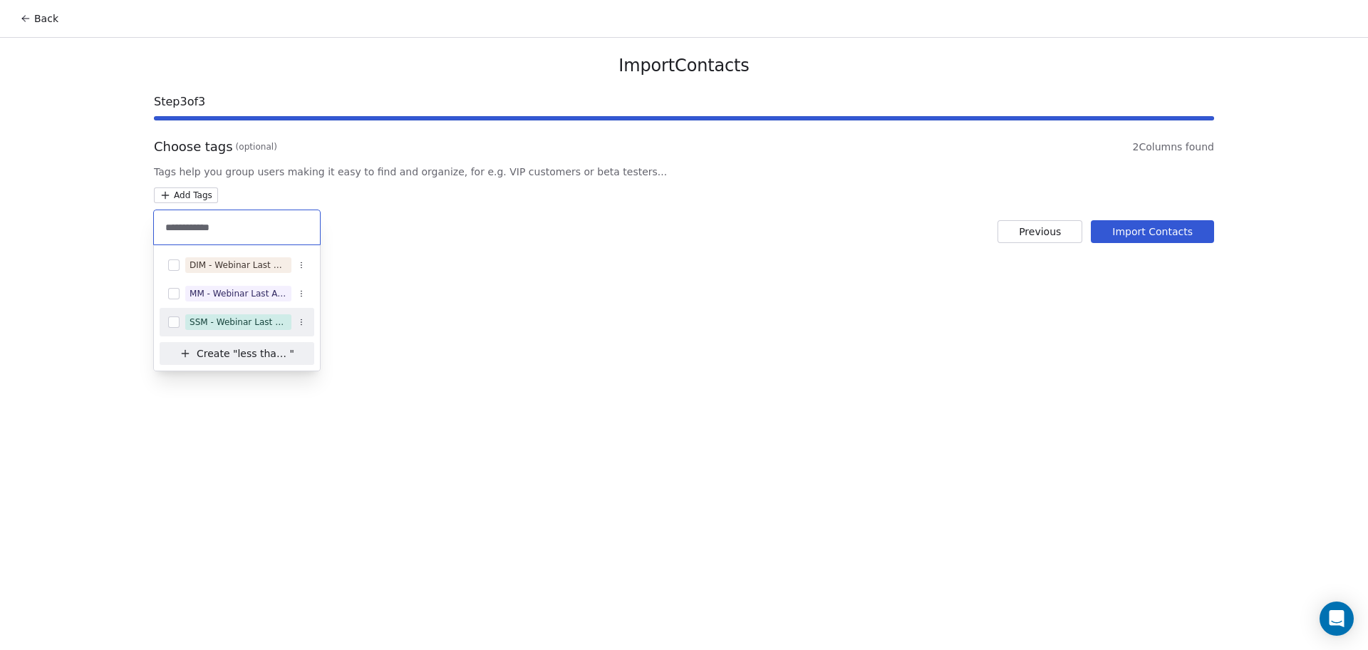
type input "**********"
click at [234, 316] on div "SSM - Webinar Last Attended (Less Than 30 mins)" at bounding box center [238, 322] width 98 height 13
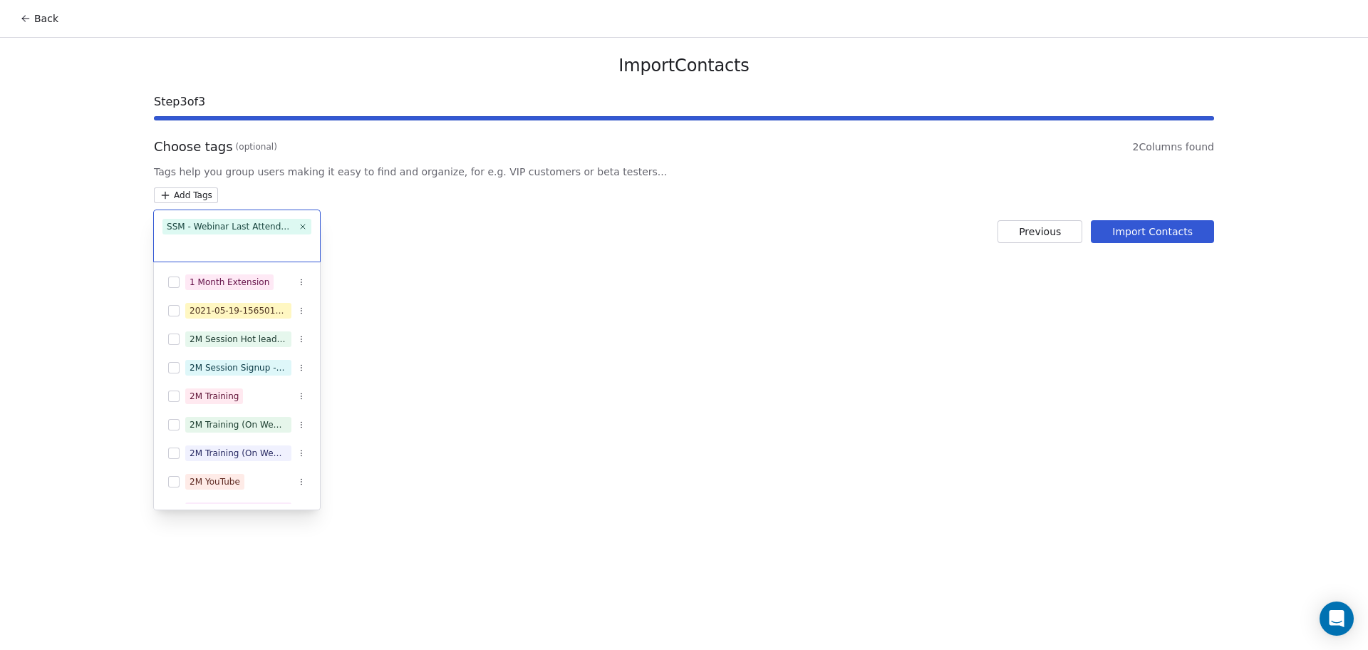
click at [667, 307] on html "Back Import Contacts Step 3 of 3 Choose tags (optional) 2 Columns found Tags he…" at bounding box center [684, 325] width 1368 height 650
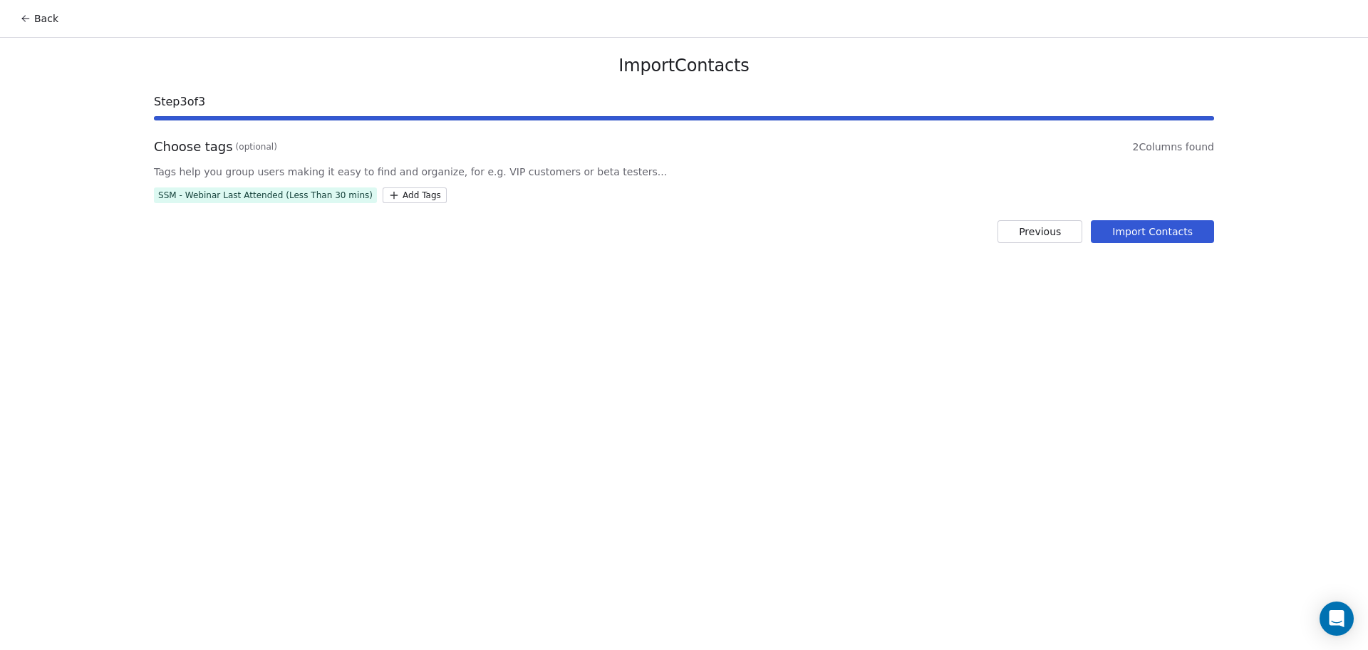
click at [1200, 229] on button "Import Contacts" at bounding box center [1152, 231] width 123 height 23
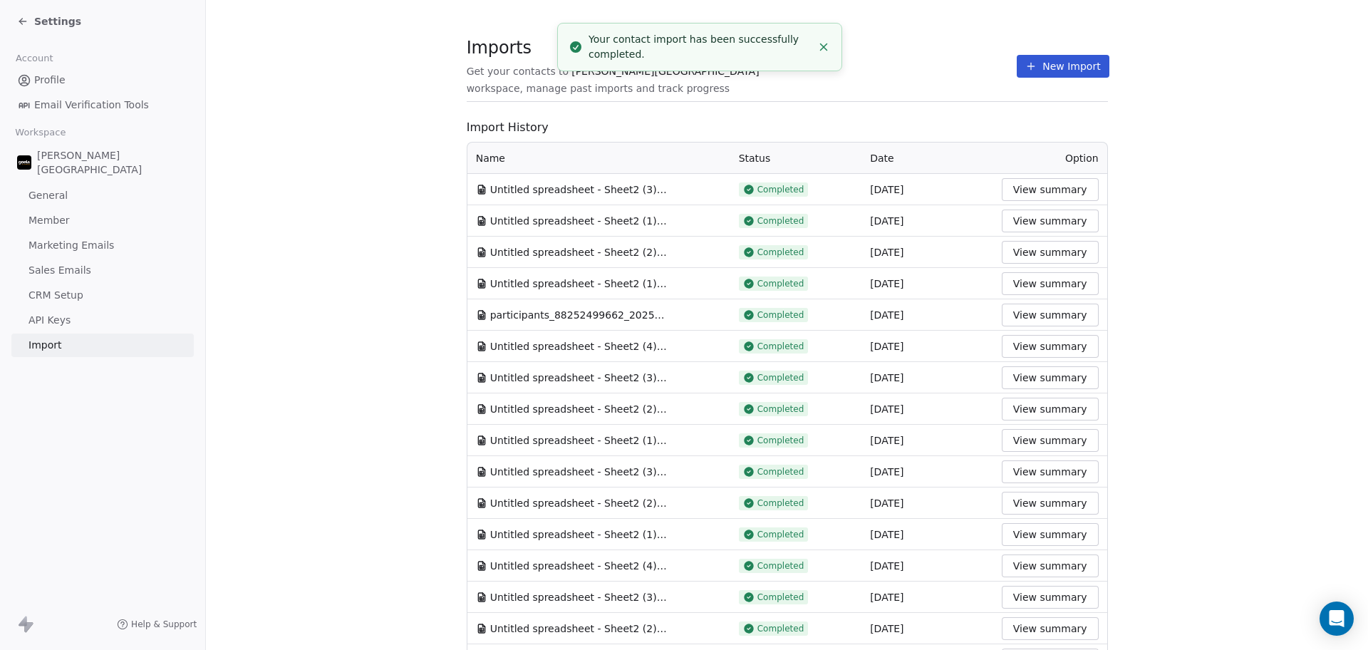
click at [947, 72] on div "Imports Get your contacts to Goela School workspace, manage past imports and tr…" at bounding box center [787, 66] width 641 height 24
click at [1002, 63] on div "Imports Get your contacts to Goela School workspace, manage past imports and tr…" at bounding box center [787, 66] width 641 height 24
click at [1016, 63] on button "New Import" at bounding box center [1062, 66] width 92 height 23
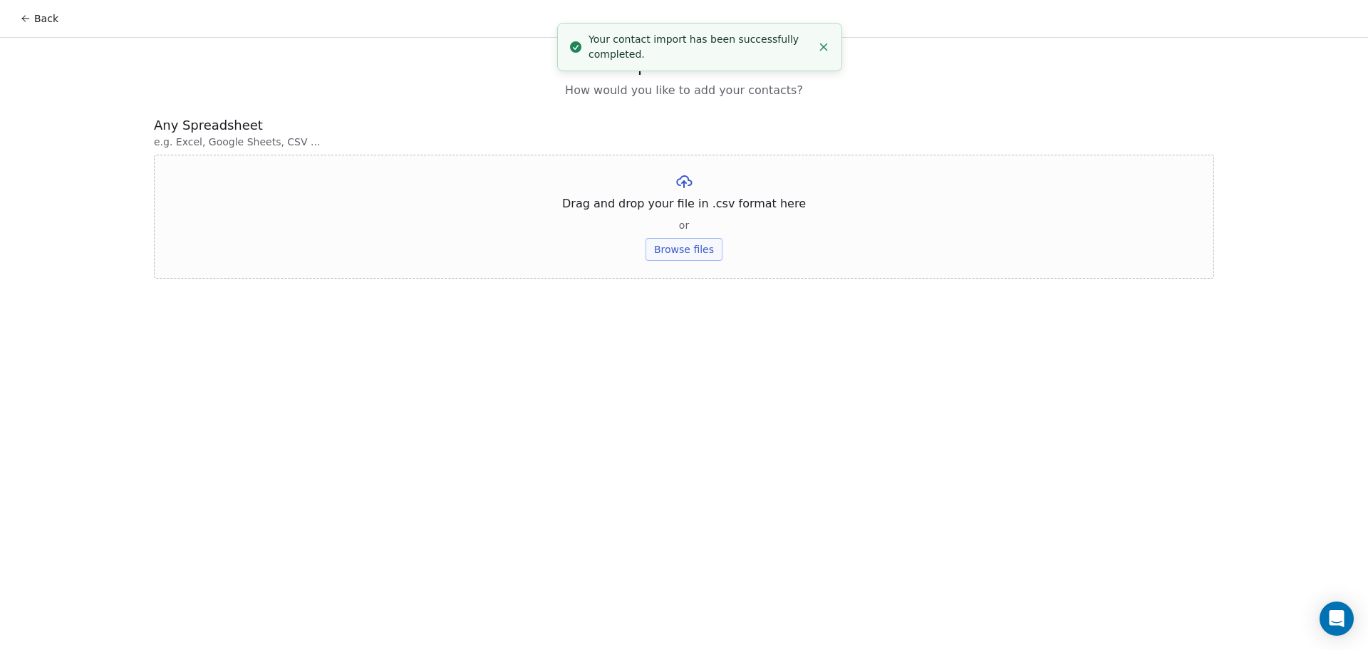
drag, startPoint x: 678, startPoint y: 271, endPoint x: 685, endPoint y: 241, distance: 29.9
click at [678, 269] on div "Drag and drop your file in .csv format here or Browse files" at bounding box center [684, 217] width 1060 height 124
click at [685, 241] on button "Browse files" at bounding box center [683, 249] width 77 height 23
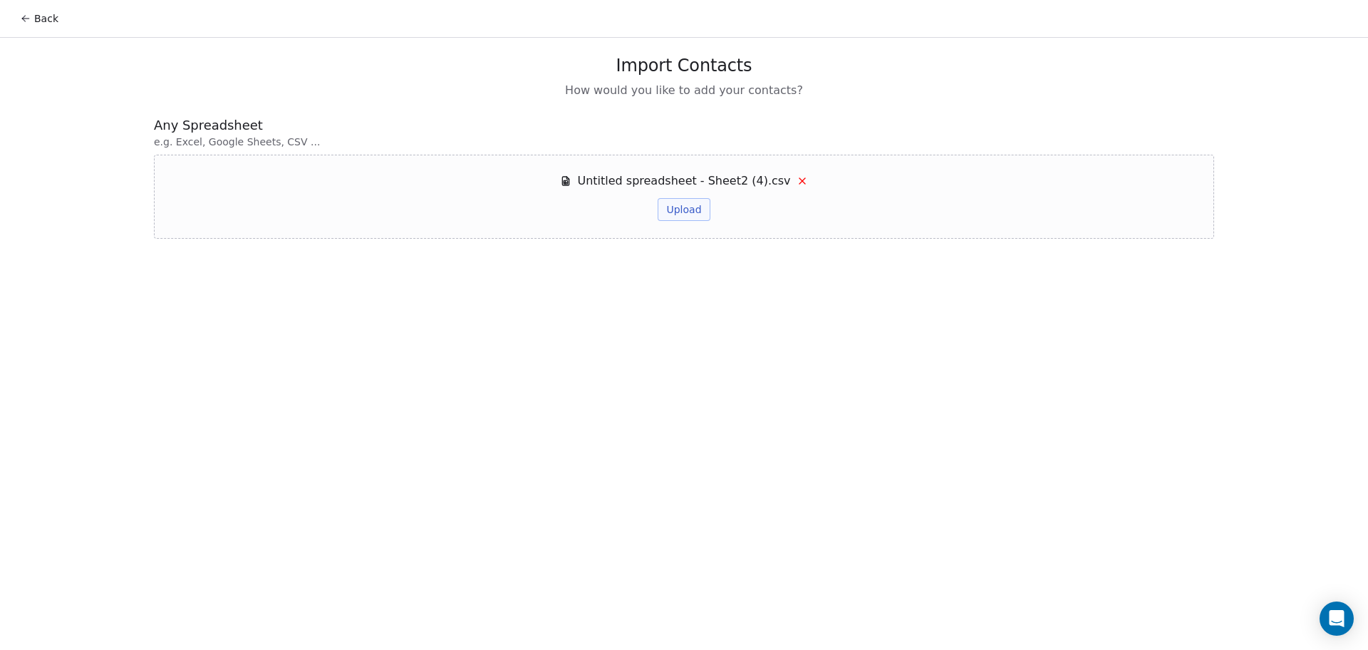
click at [686, 207] on button "Upload" at bounding box center [683, 209] width 52 height 23
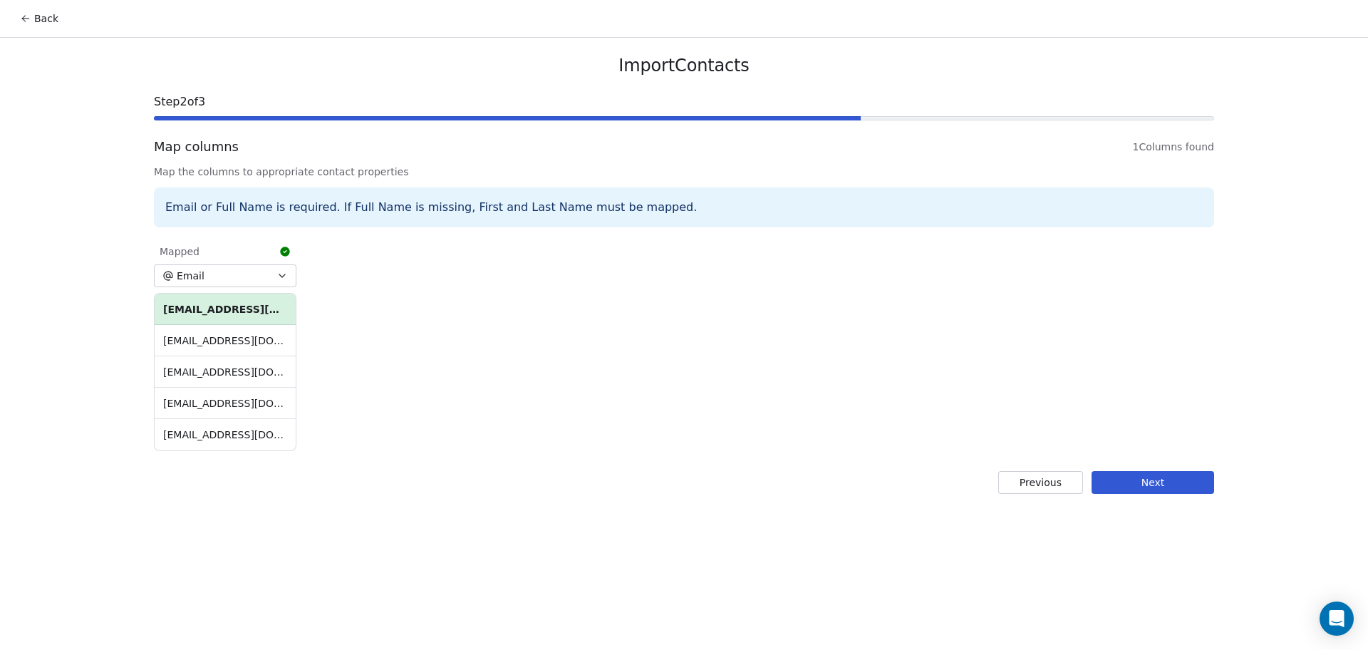
click at [1127, 481] on button "Next" at bounding box center [1152, 482] width 123 height 23
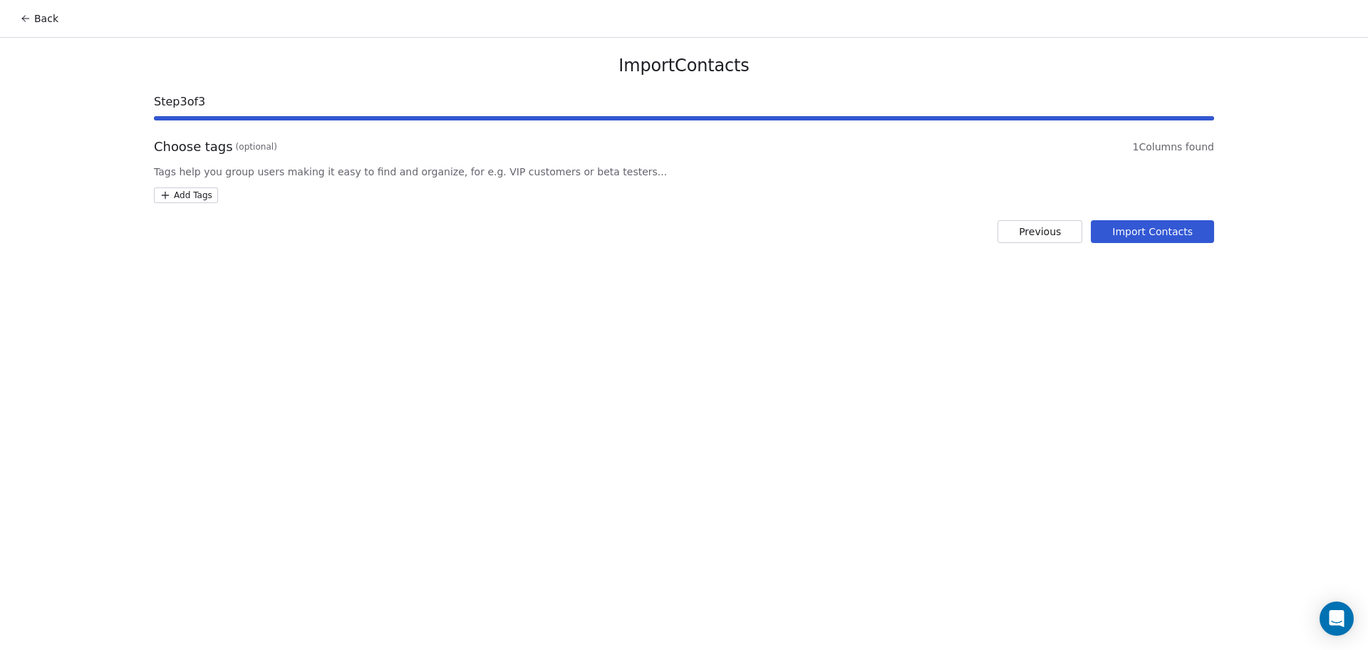
click at [193, 197] on html "Back Import Contacts Step 3 of 3 Choose tags (optional) 1 Columns found Tags he…" at bounding box center [684, 325] width 1368 height 650
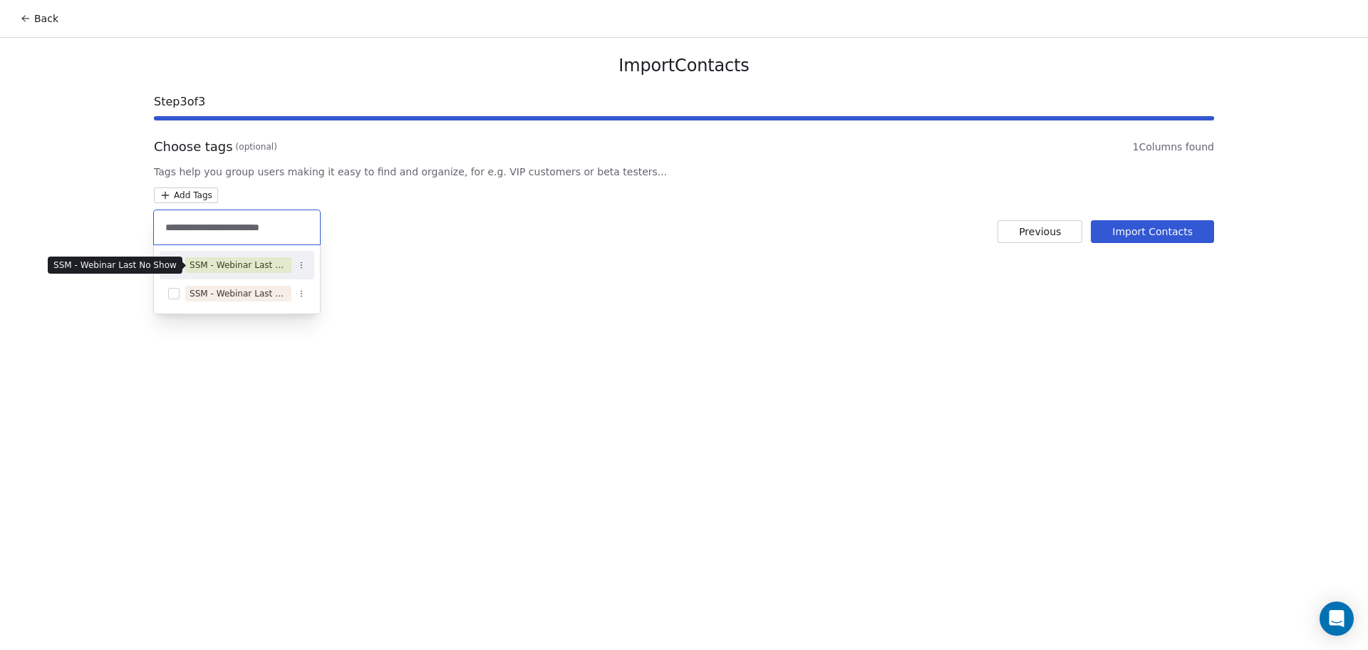
type input "**********"
click at [252, 263] on div "SSM - Webinar Last No Show" at bounding box center [238, 265] width 98 height 13
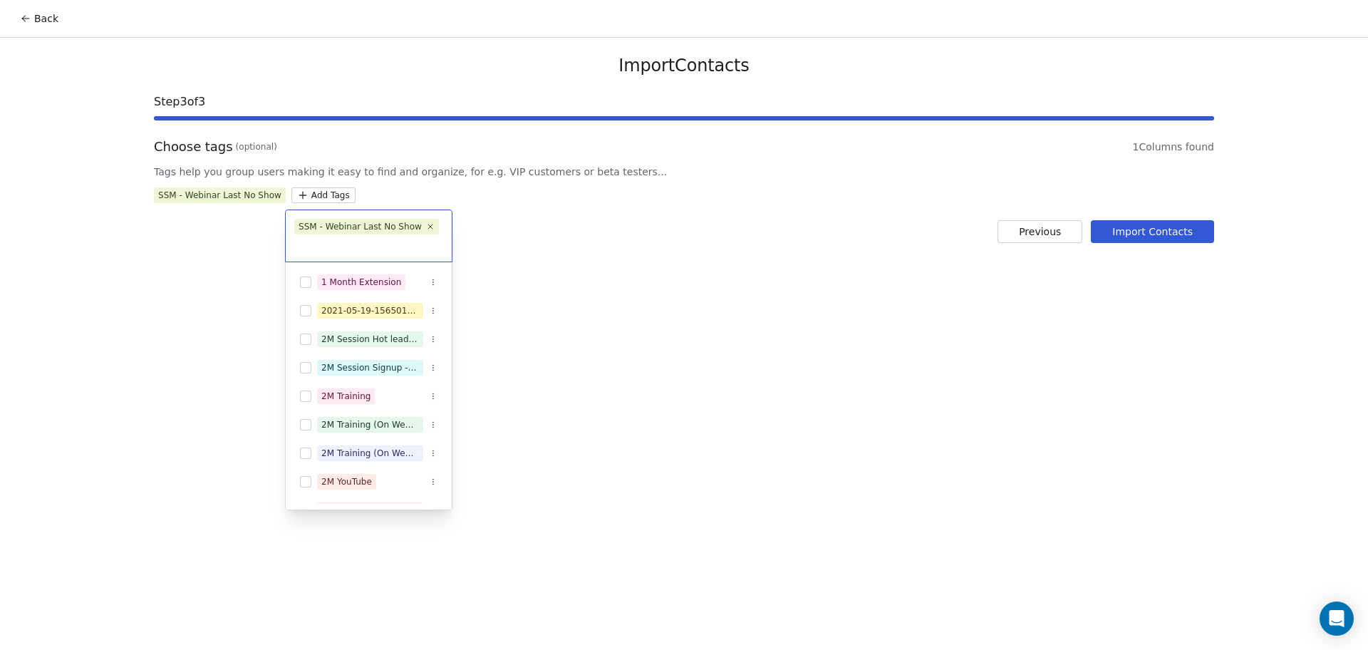
click at [689, 264] on html "Back Import Contacts Step 3 of 3 Choose tags (optional) 1 Columns found Tags he…" at bounding box center [684, 325] width 1368 height 650
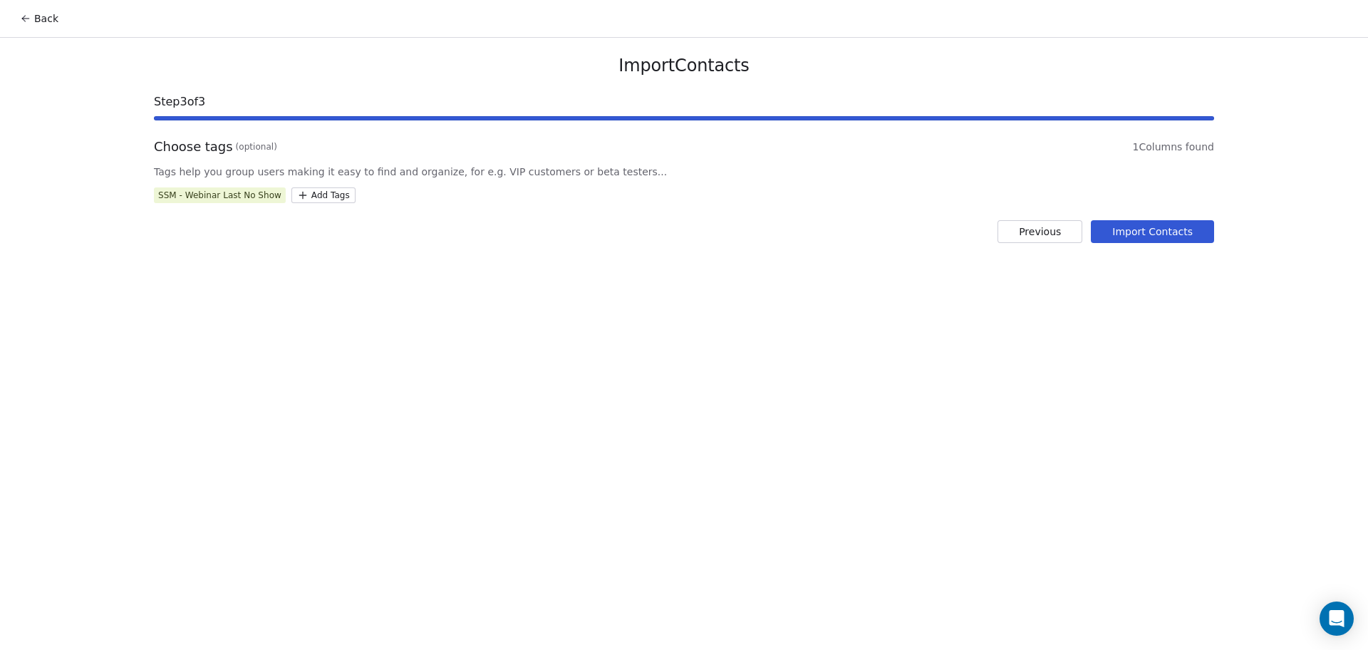
click at [1128, 239] on button "Import Contacts" at bounding box center [1152, 231] width 123 height 23
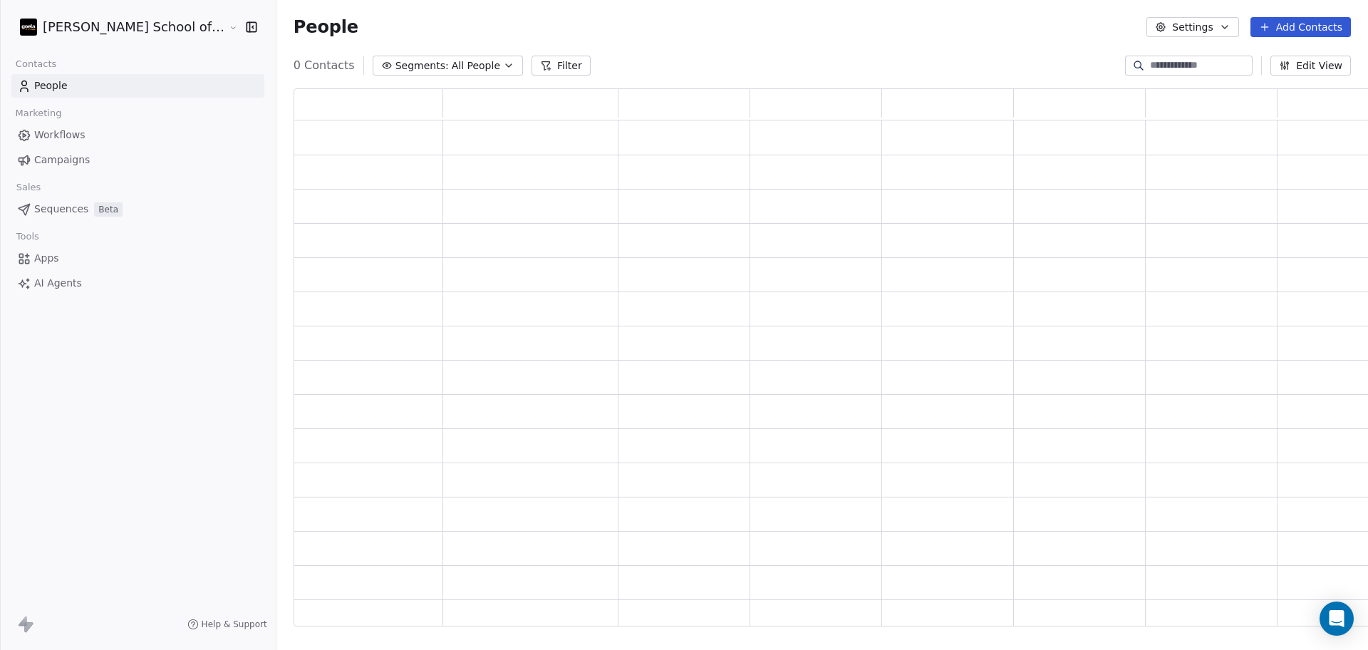
scroll to position [524, 1098]
click at [1150, 67] on input at bounding box center [1200, 65] width 100 height 14
paste input "**********"
type input "**********"
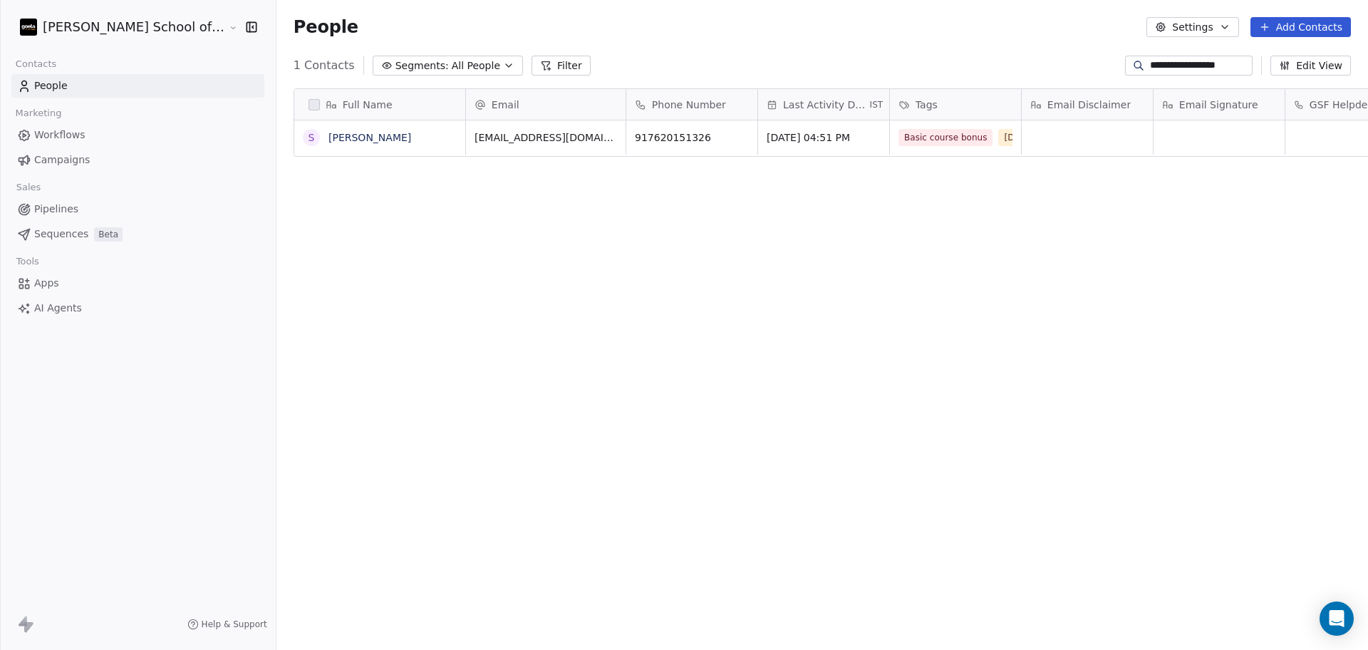
click at [917, 67] on div "**********" at bounding box center [821, 65] width 1091 height 23
click at [331, 141] on link "Suraj Juwatkar" at bounding box center [369, 137] width 83 height 11
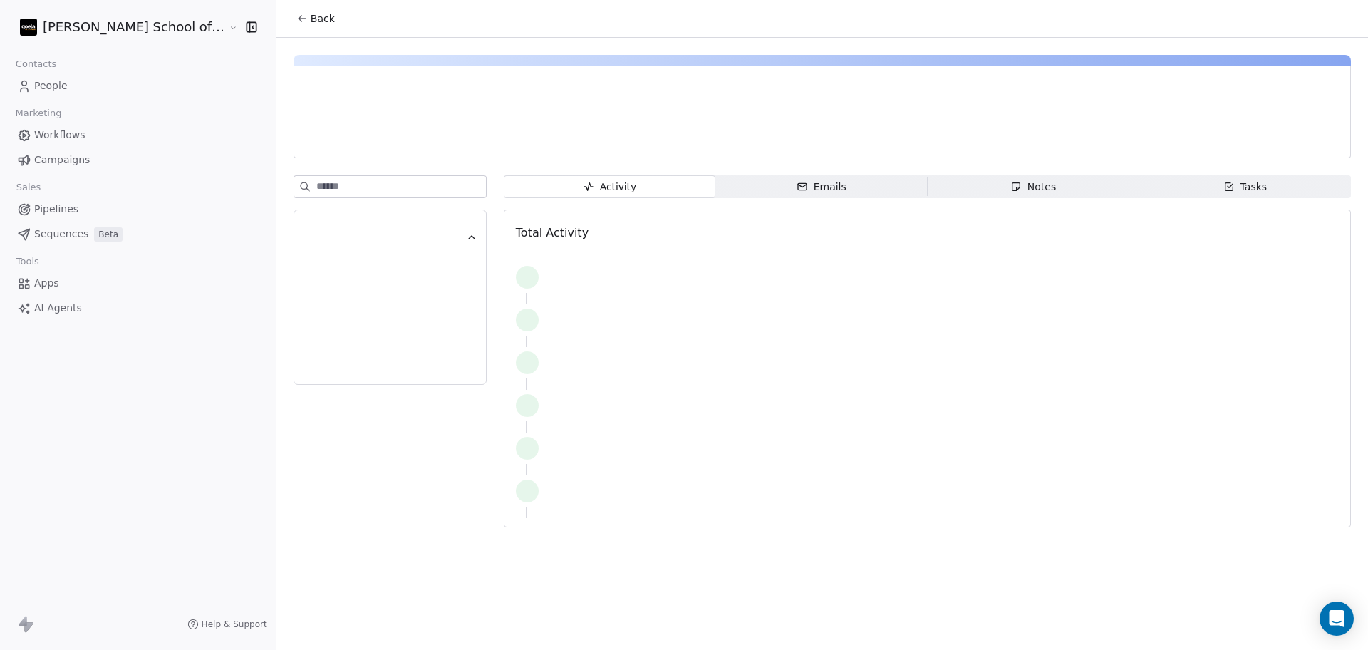
click at [371, 191] on input at bounding box center [401, 186] width 170 height 21
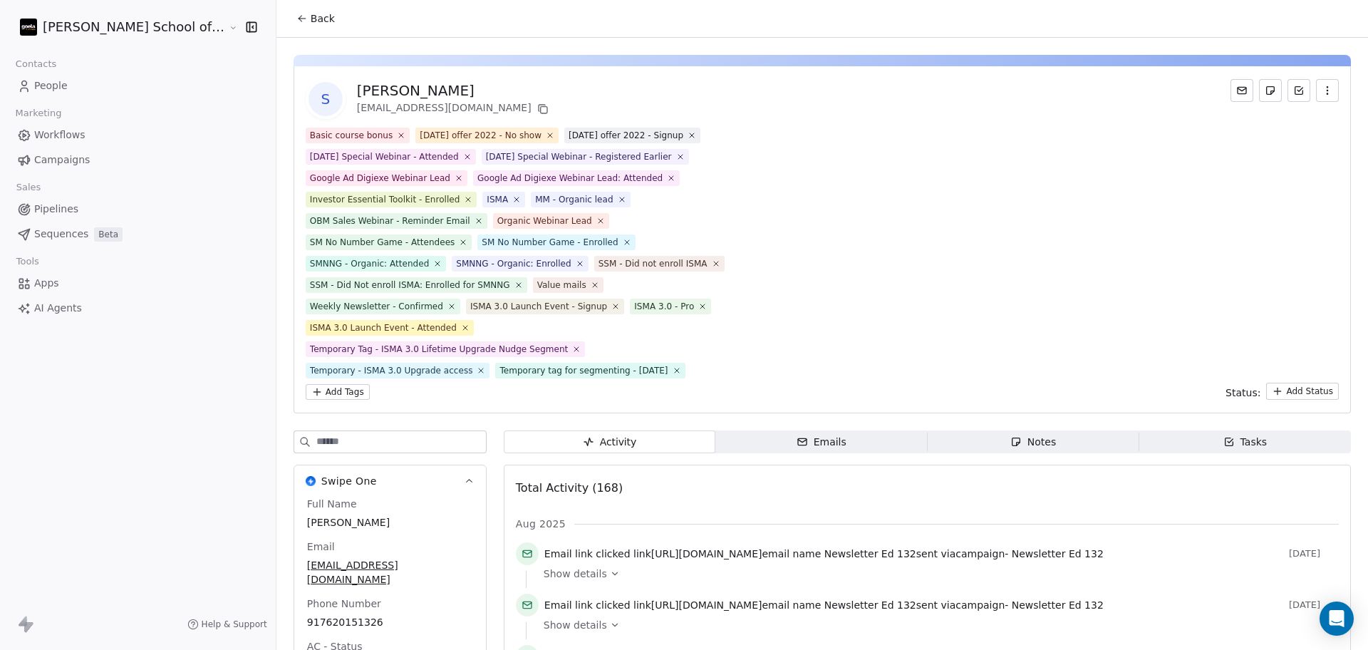
click at [343, 437] on input at bounding box center [401, 441] width 170 height 21
type input "***"
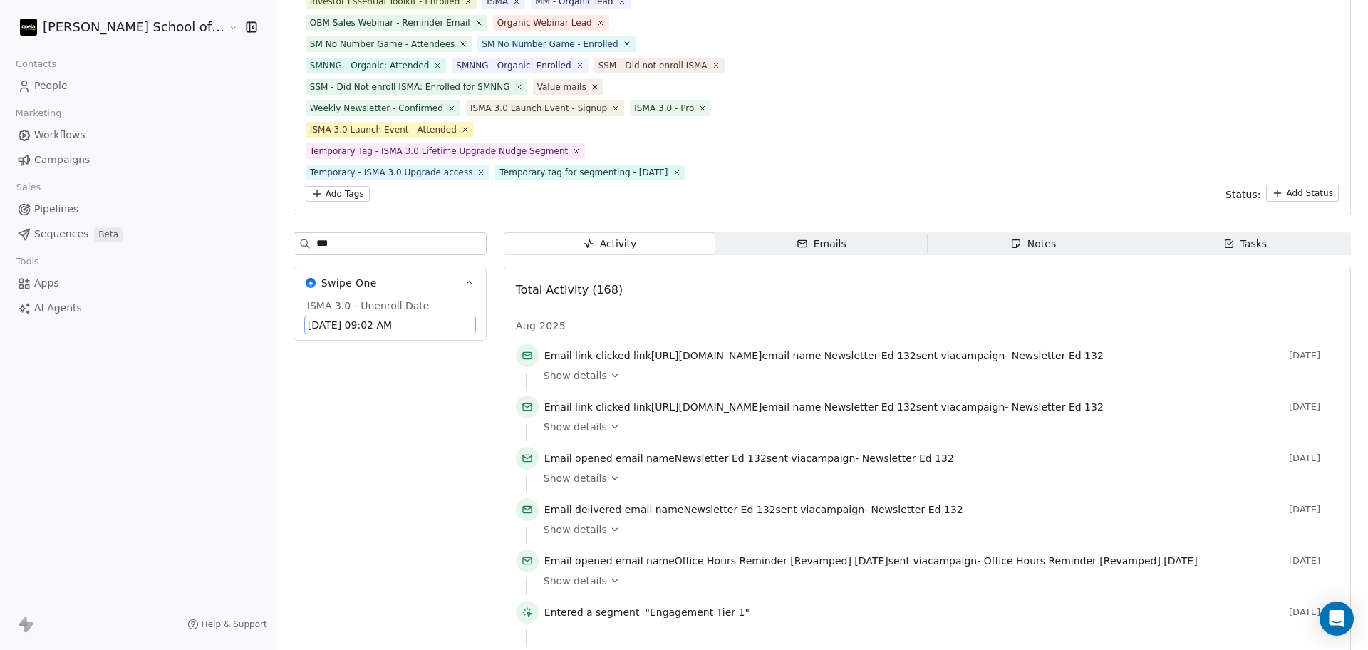
click at [308, 324] on span "Sep 16, 2025 09:02 AM" at bounding box center [390, 325] width 165 height 14
click at [308, 326] on span "Sep 16, 2025 09:02 AM" at bounding box center [390, 325] width 165 height 14
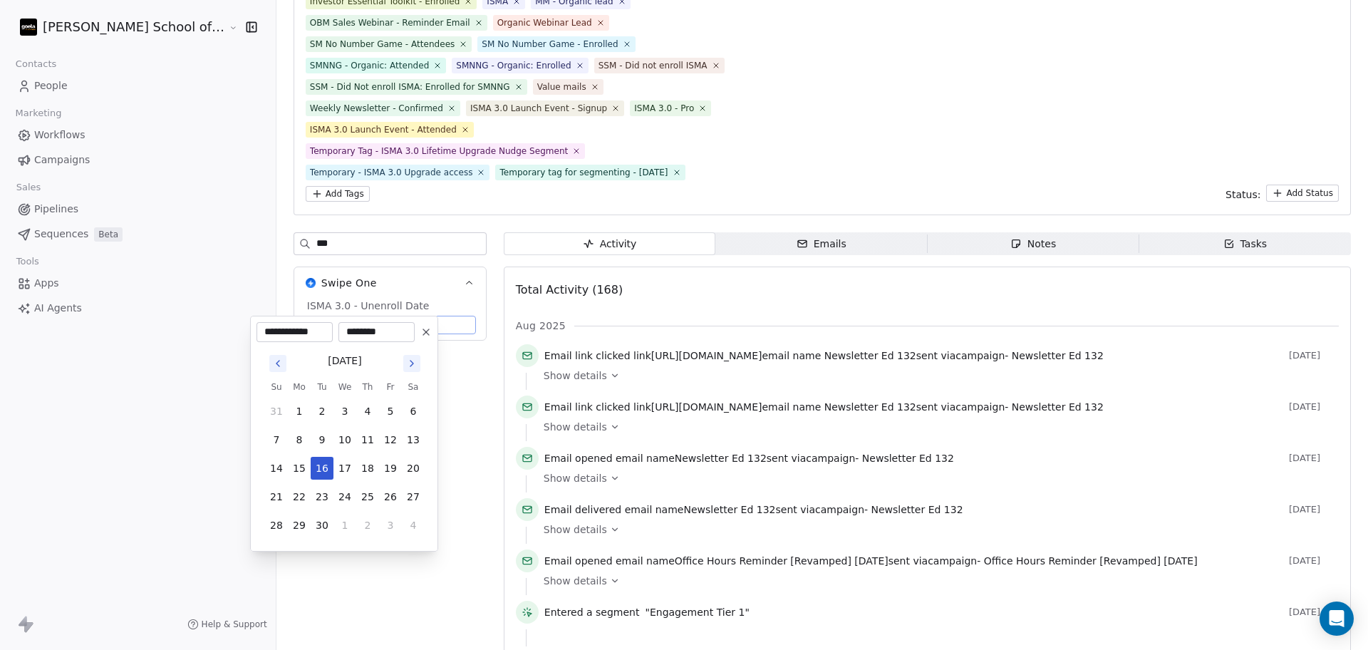
click at [412, 359] on icon "Go to next month" at bounding box center [411, 363] width 11 height 11
click at [407, 367] on icon "Go to next month" at bounding box center [411, 363] width 11 height 11
click at [363, 440] on button "6" at bounding box center [367, 439] width 23 height 23
click at [380, 440] on button "7" at bounding box center [390, 439] width 23 height 23
type input "**********"
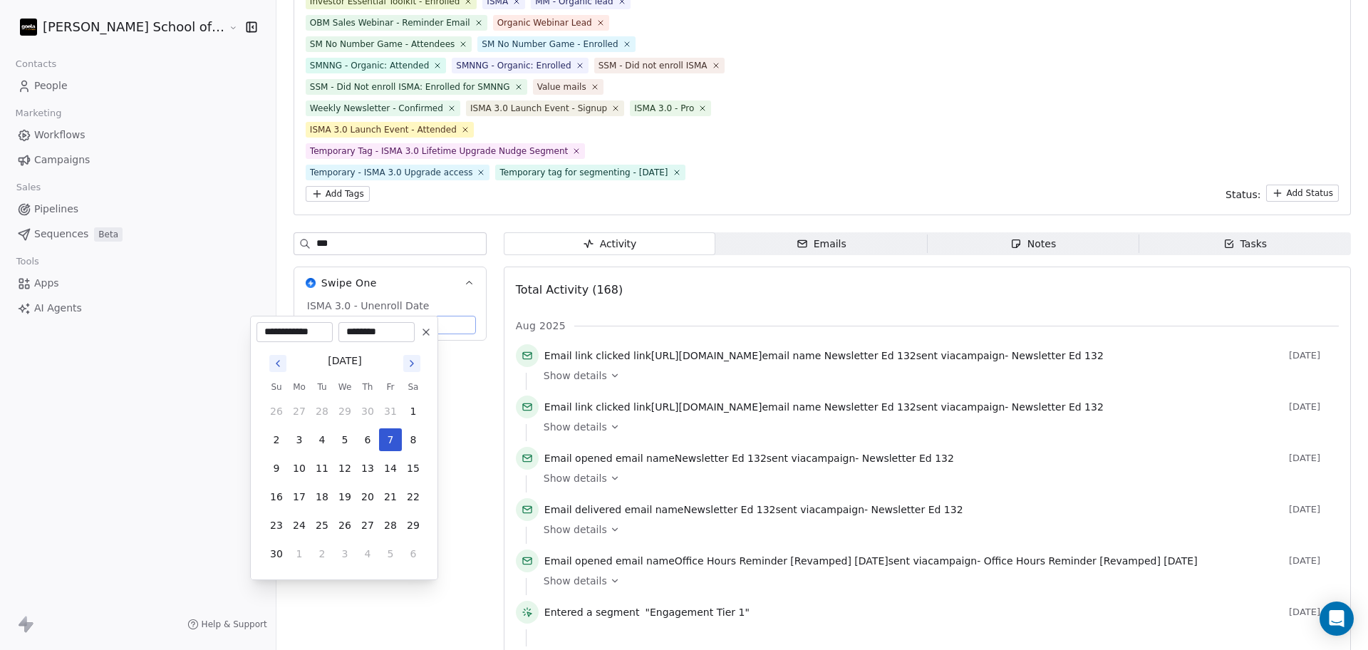
click at [229, 442] on html "Goela School of Finance LLP Contacts People Marketing Workflows Campaigns Sales…" at bounding box center [684, 325] width 1368 height 650
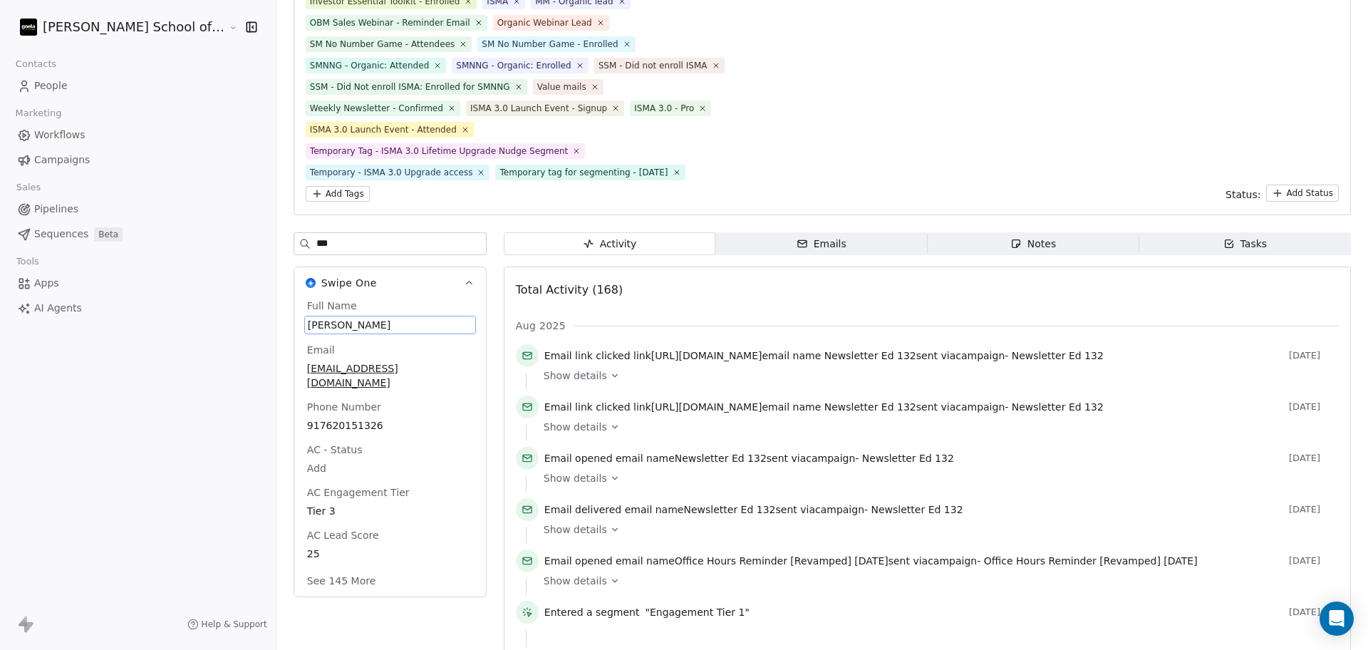
click at [367, 273] on button "Swipe One" at bounding box center [390, 282] width 192 height 31
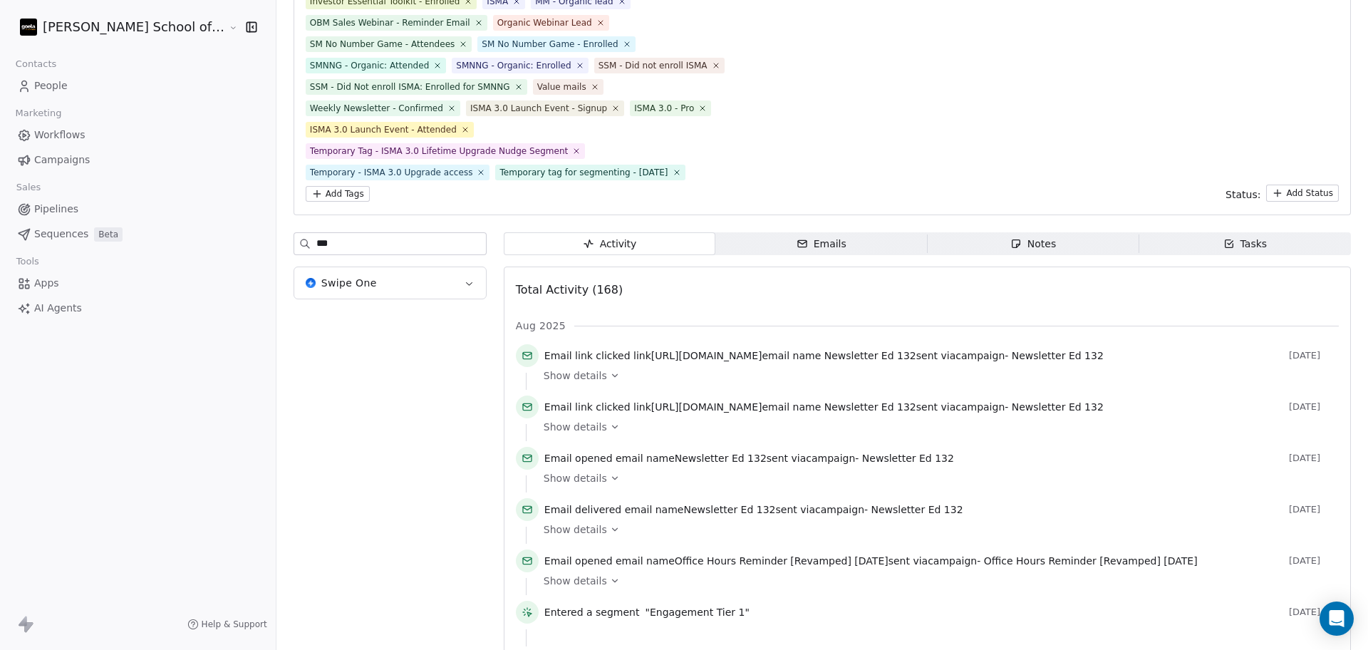
click at [369, 276] on button "Swipe One" at bounding box center [390, 282] width 192 height 31
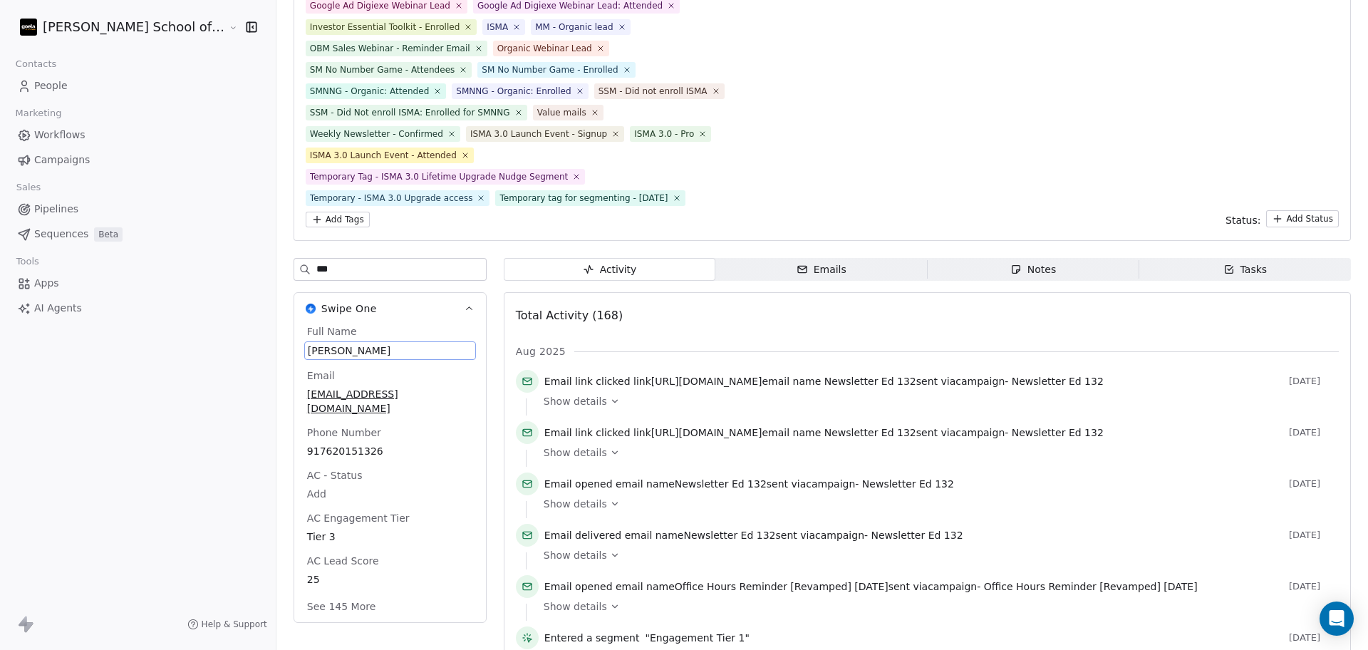
click at [313, 595] on button "See 145 More" at bounding box center [340, 605] width 85 height 26
click at [319, 271] on input "***" at bounding box center [401, 269] width 170 height 21
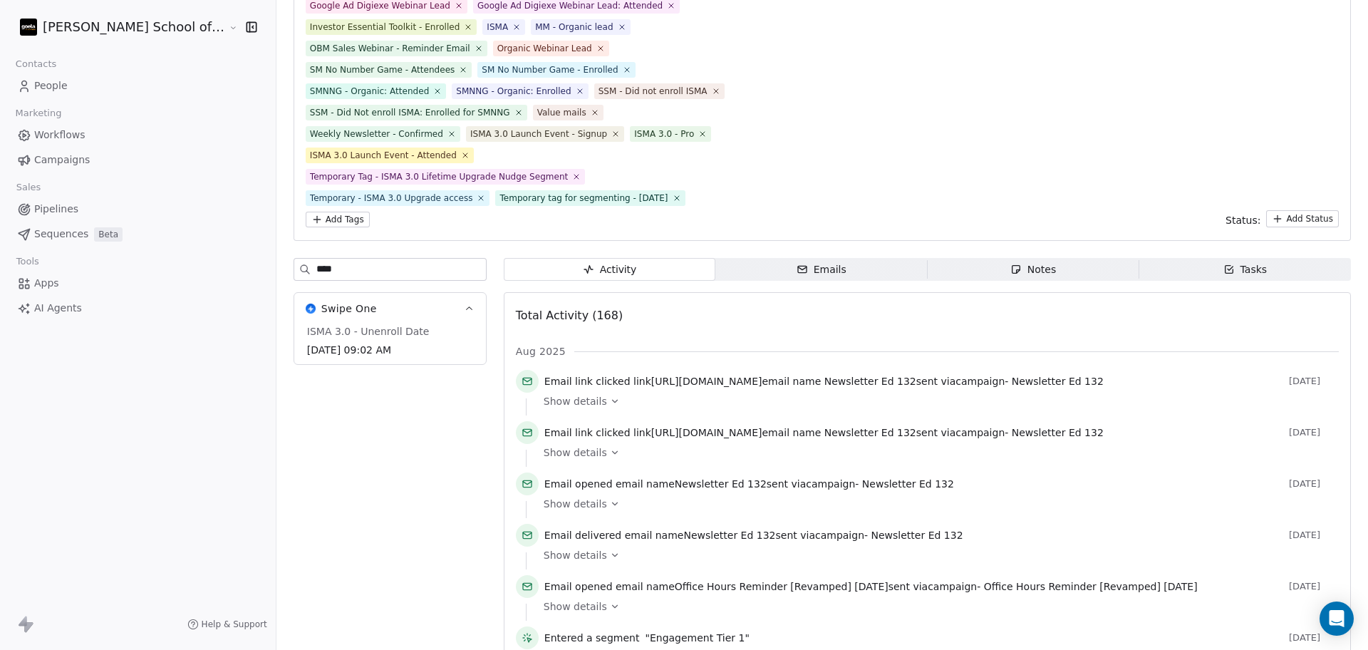
type input "****"
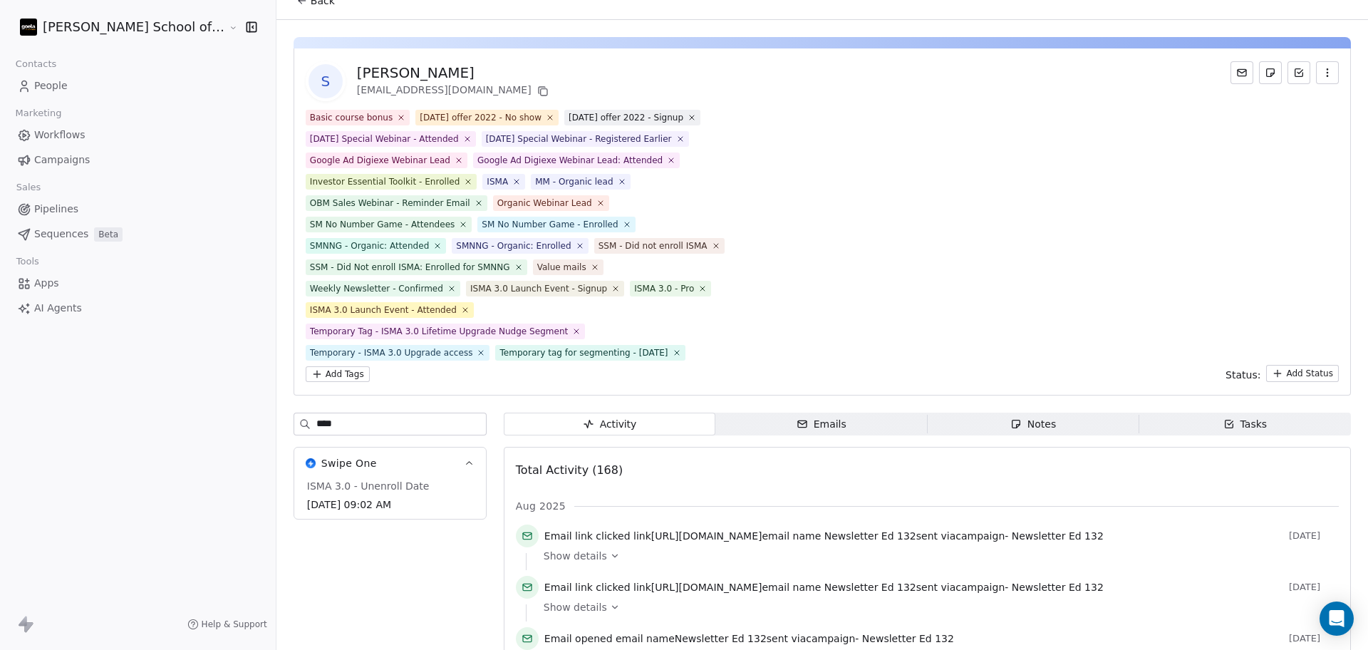
scroll to position [0, 0]
